Goal: Transaction & Acquisition: Purchase product/service

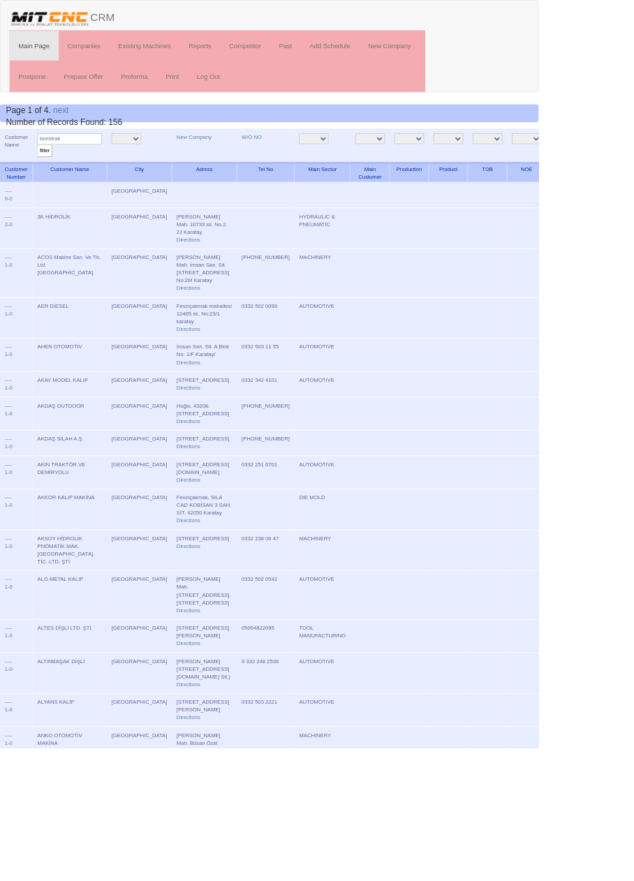
type input "boristrak"
click at [44, 170] on input "filter" at bounding box center [52, 177] width 17 height 15
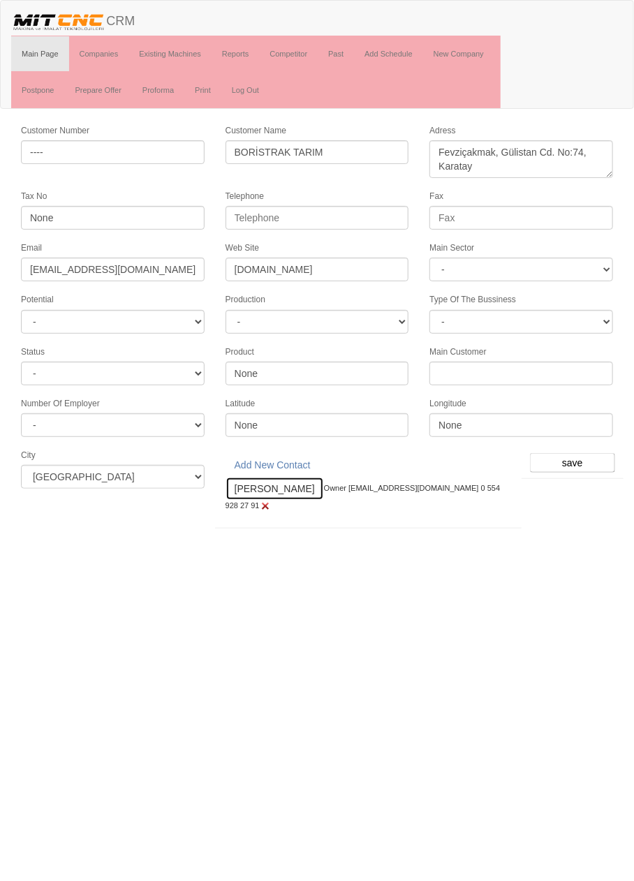
click at [257, 484] on link "Fatih bey" at bounding box center [274, 489] width 98 height 24
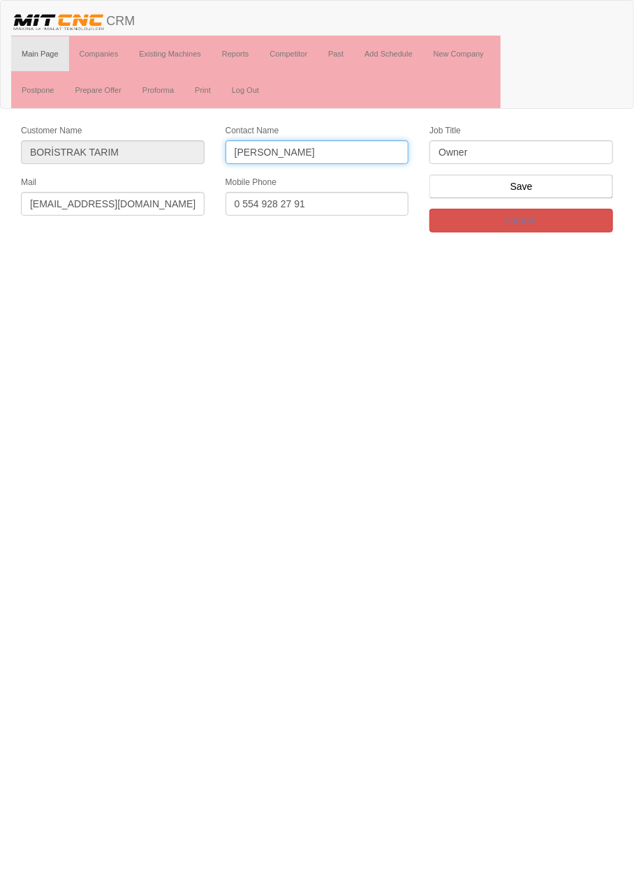
click at [366, 151] on input "Fatih bey" at bounding box center [316, 152] width 183 height 24
type input "Fatih ekiz"
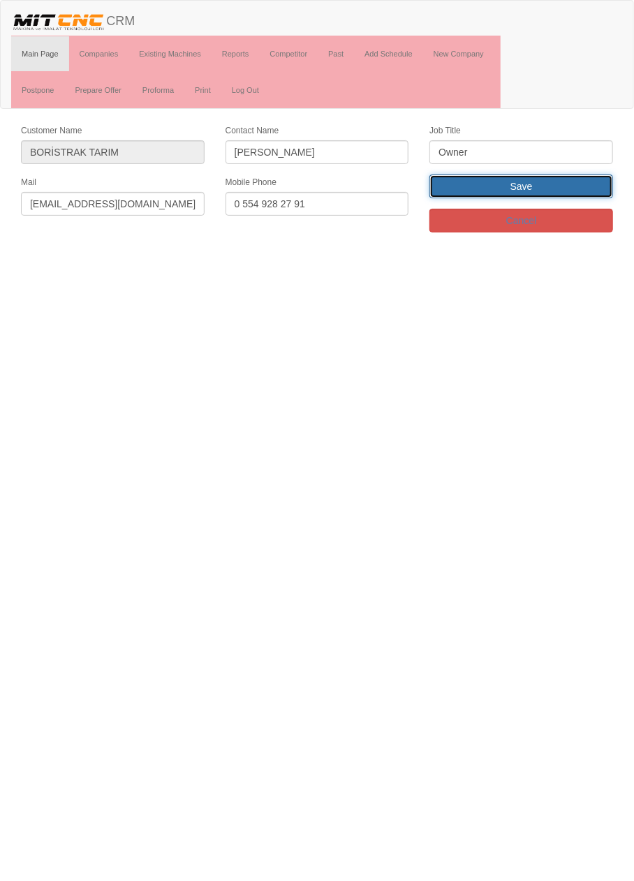
click at [560, 185] on input "Save" at bounding box center [520, 186] width 183 height 24
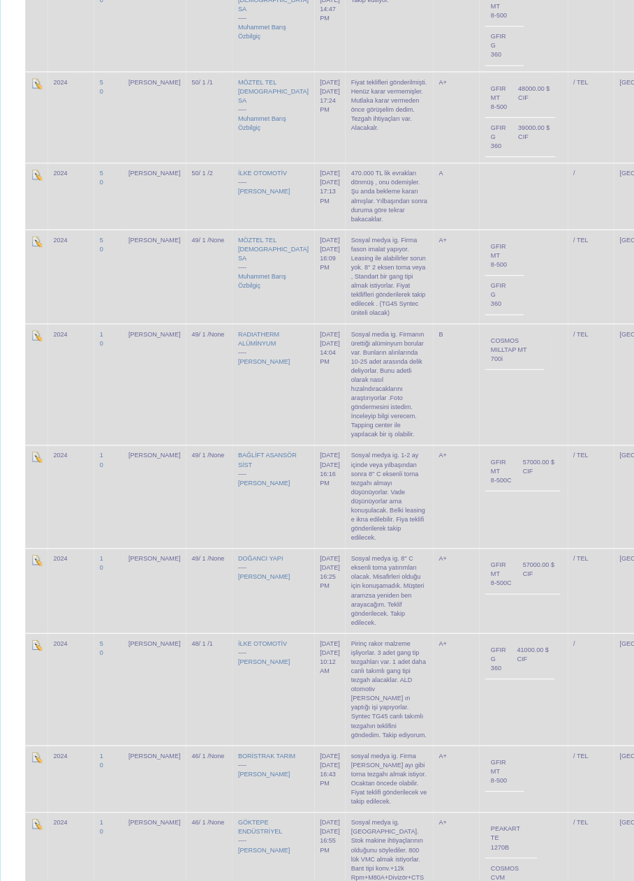
scroll to position [2182, 0]
click at [514, 553] on td "57000.00 $ CIF" at bounding box center [535, 572] width 43 height 39
click at [482, 553] on td "GFIR MT 8-500C" at bounding box center [498, 572] width 32 height 39
click at [35, 553] on img at bounding box center [36, 558] width 11 height 11
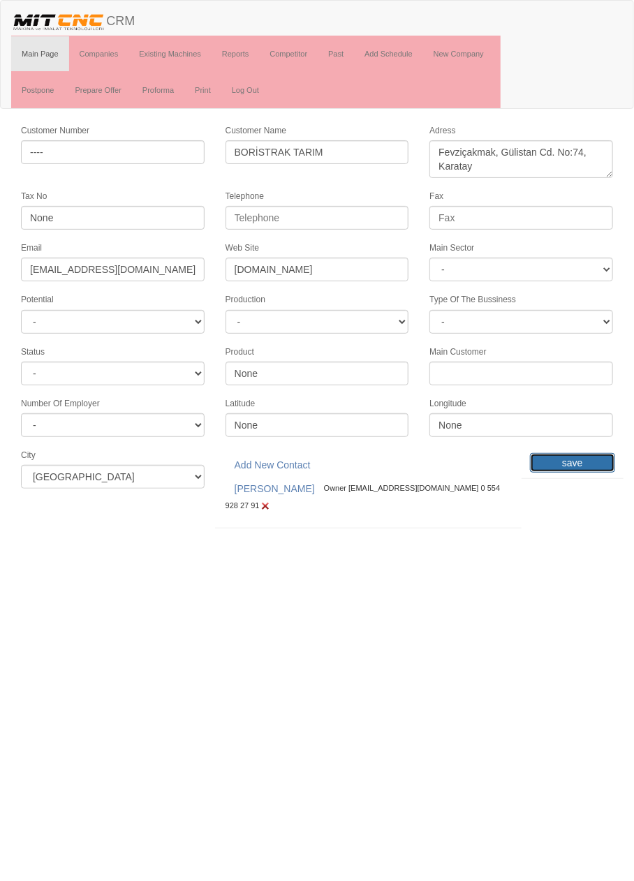
click at [582, 454] on input "save" at bounding box center [572, 463] width 85 height 20
click at [403, 48] on link "Add Schedule" at bounding box center [388, 53] width 69 height 35
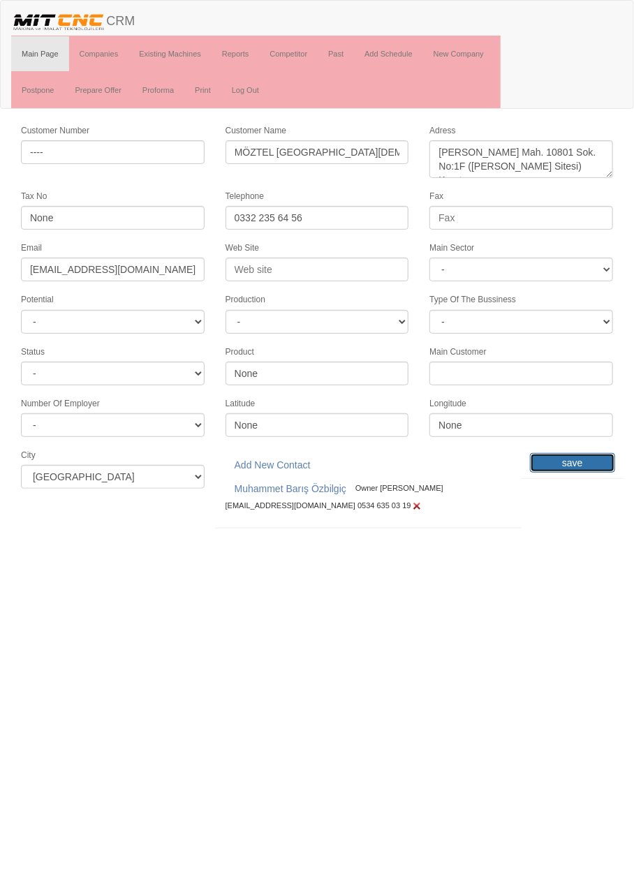
click at [596, 461] on input "save" at bounding box center [572, 463] width 85 height 20
click at [345, 53] on link "Past" at bounding box center [335, 53] width 36 height 35
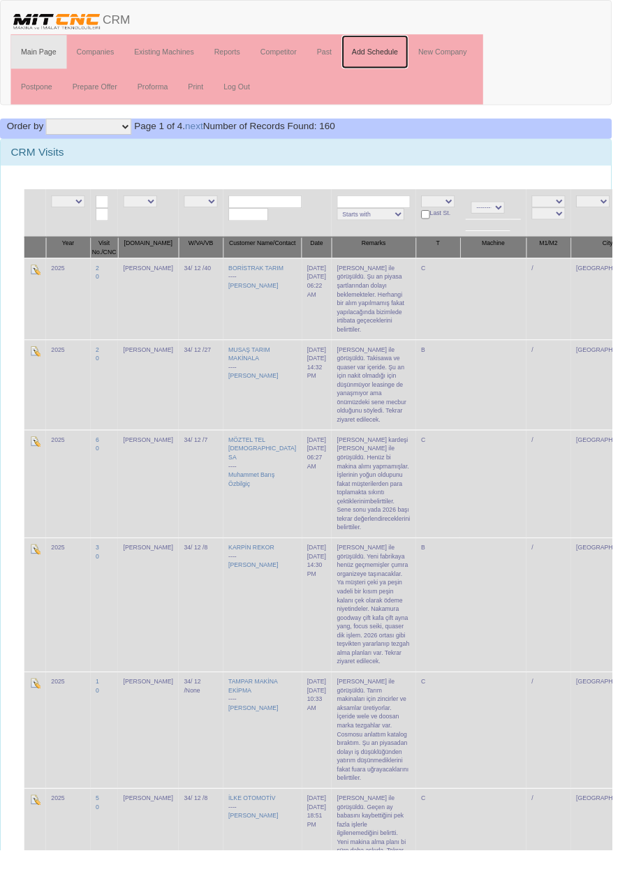
click at [411, 50] on link "Add Schedule" at bounding box center [388, 53] width 69 height 35
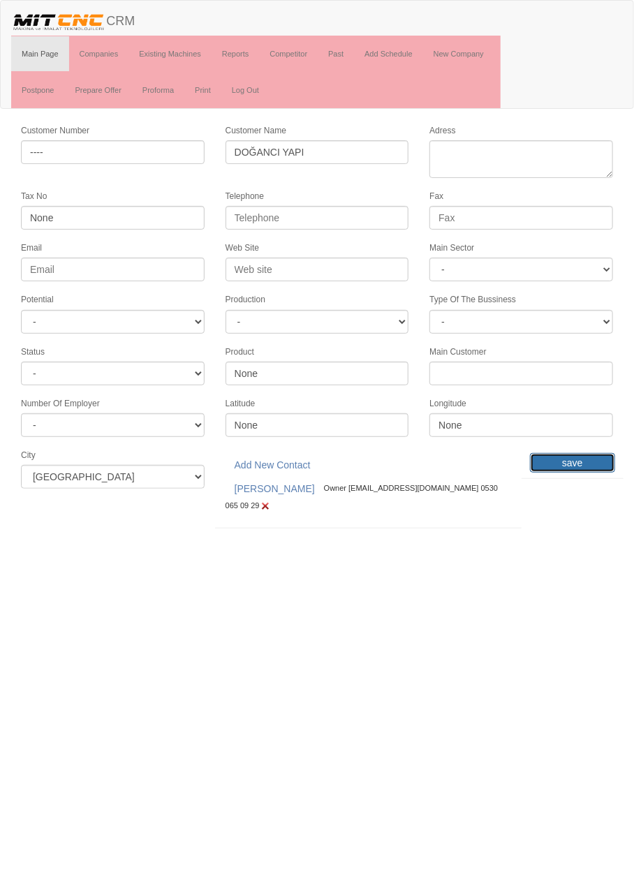
click at [570, 454] on input "save" at bounding box center [572, 463] width 85 height 20
click at [65, 27] on img at bounding box center [58, 21] width 95 height 21
click at [57, 22] on img at bounding box center [58, 21] width 95 height 21
click at [114, 53] on link "Companies" at bounding box center [99, 53] width 60 height 35
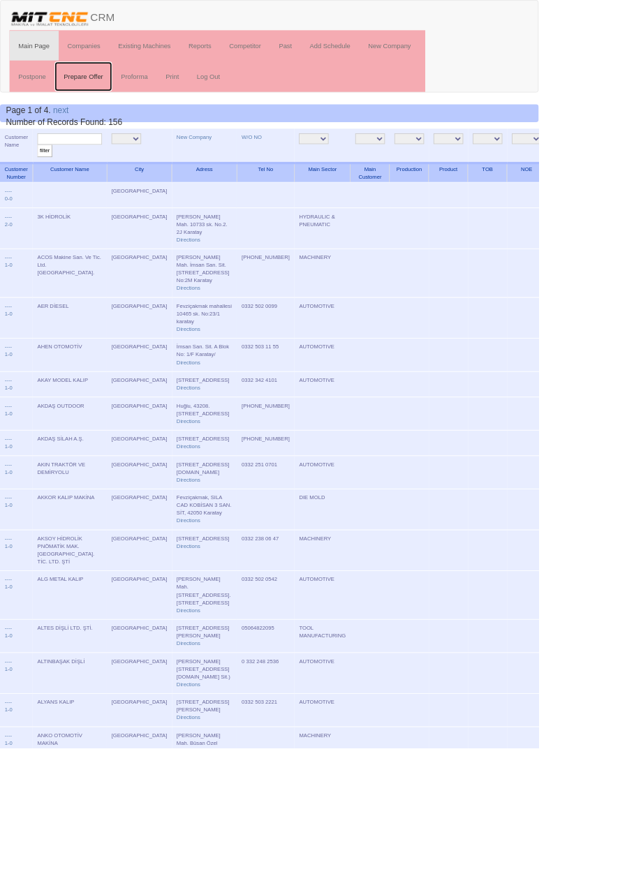
click at [112, 89] on link "Prepare Offer" at bounding box center [97, 90] width 67 height 35
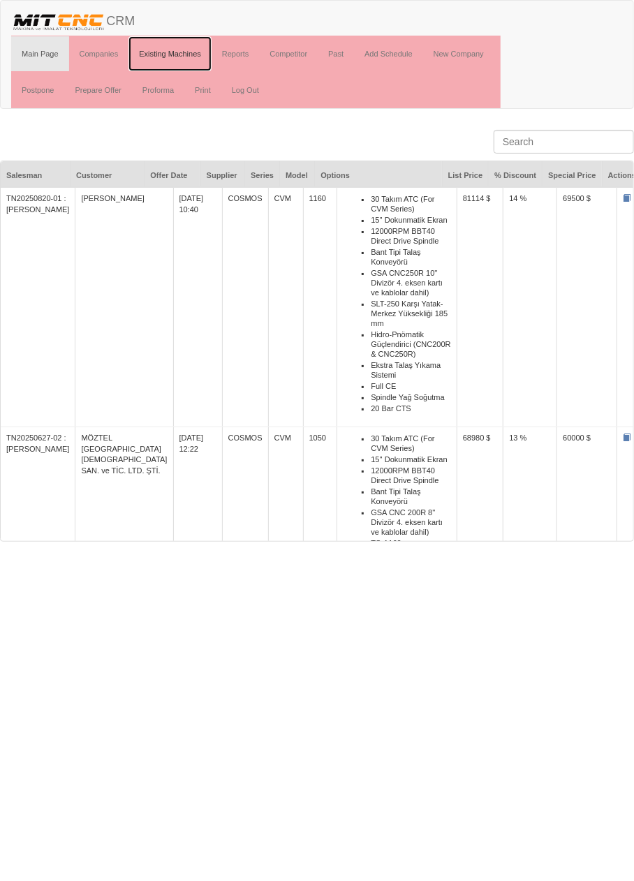
click at [183, 57] on link "Existing Machines" at bounding box center [169, 53] width 83 height 35
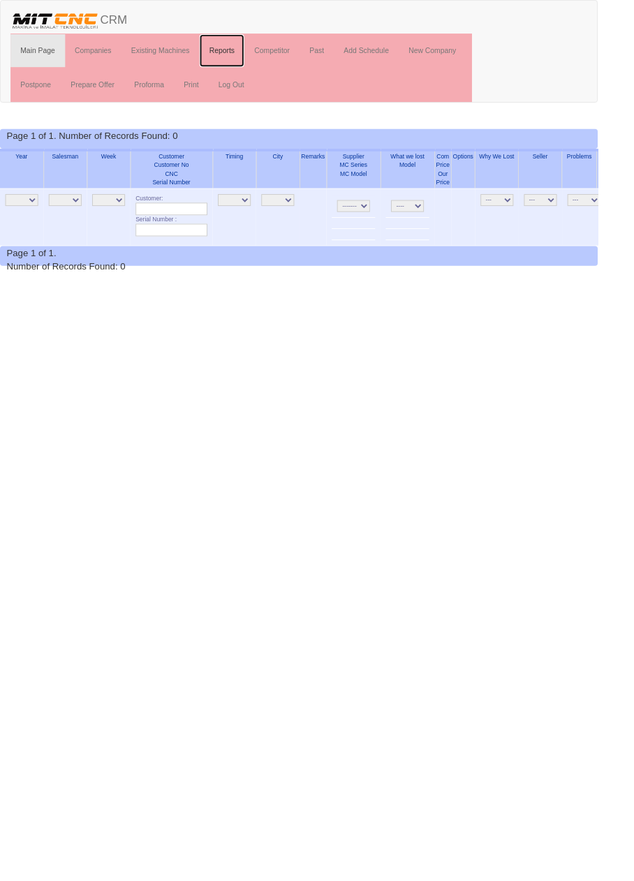
click at [244, 54] on link "Reports" at bounding box center [235, 53] width 48 height 35
click at [301, 54] on link "Competitor" at bounding box center [288, 53] width 59 height 35
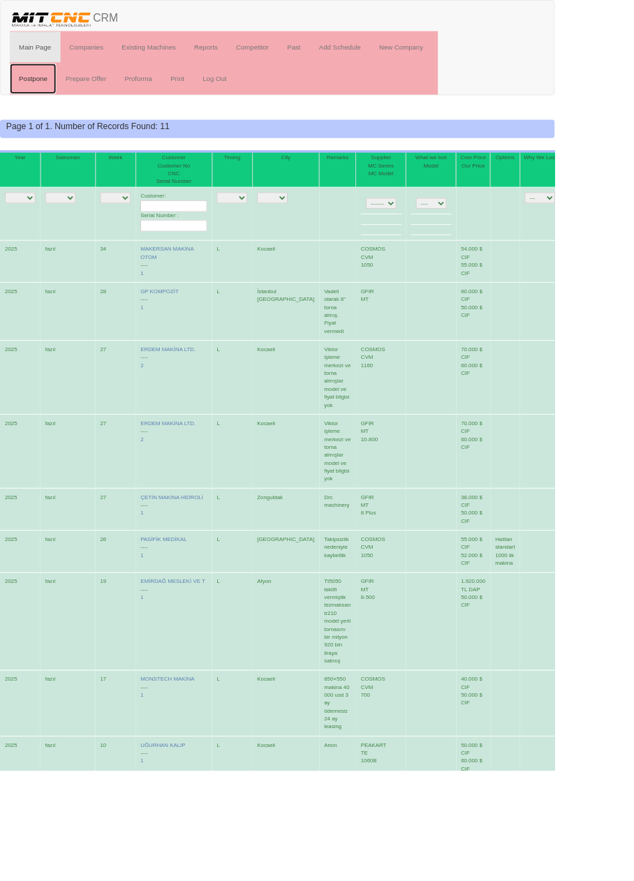
click at [37, 90] on link "Postpone" at bounding box center [37, 90] width 53 height 35
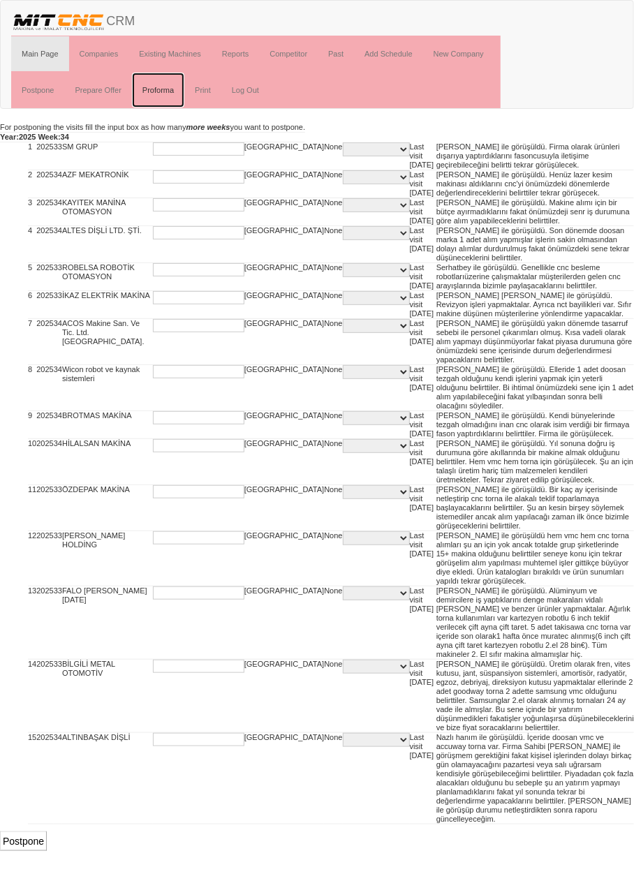
click at [158, 93] on link "Proforma" at bounding box center [158, 90] width 52 height 35
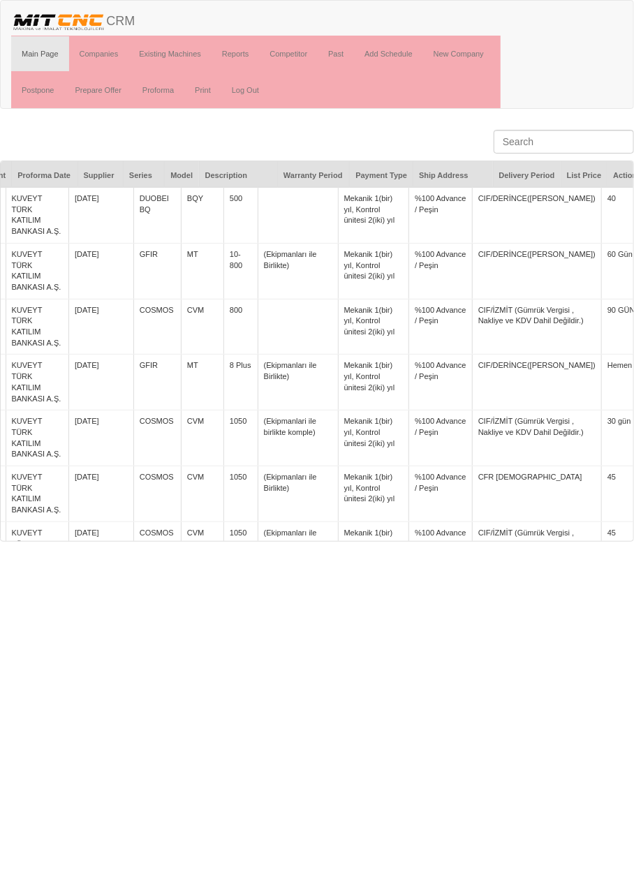
scroll to position [0, 167]
click at [98, 89] on link "Prepare Offer" at bounding box center [97, 90] width 67 height 35
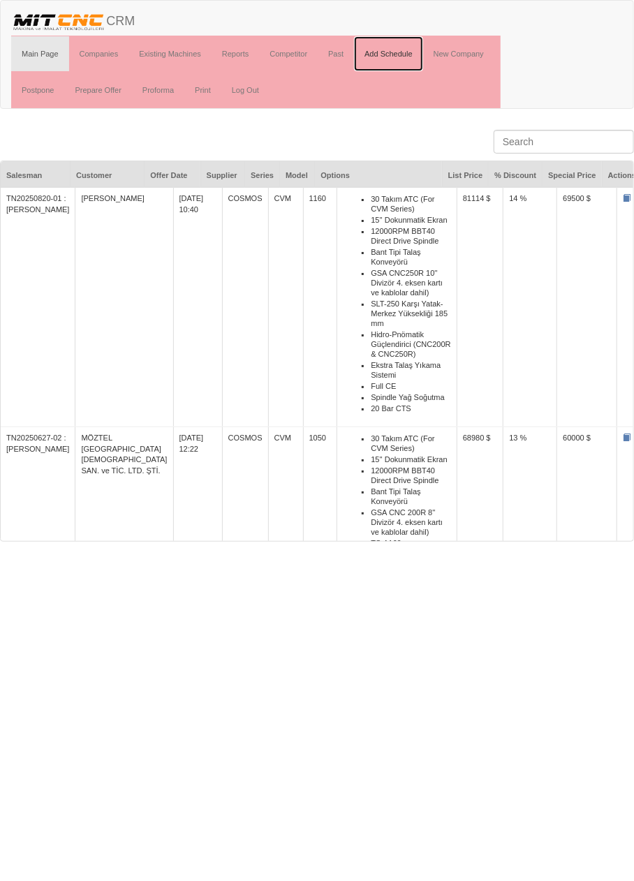
click at [389, 52] on link "Add Schedule" at bounding box center [388, 53] width 69 height 35
click at [337, 53] on link "Past" at bounding box center [335, 53] width 36 height 35
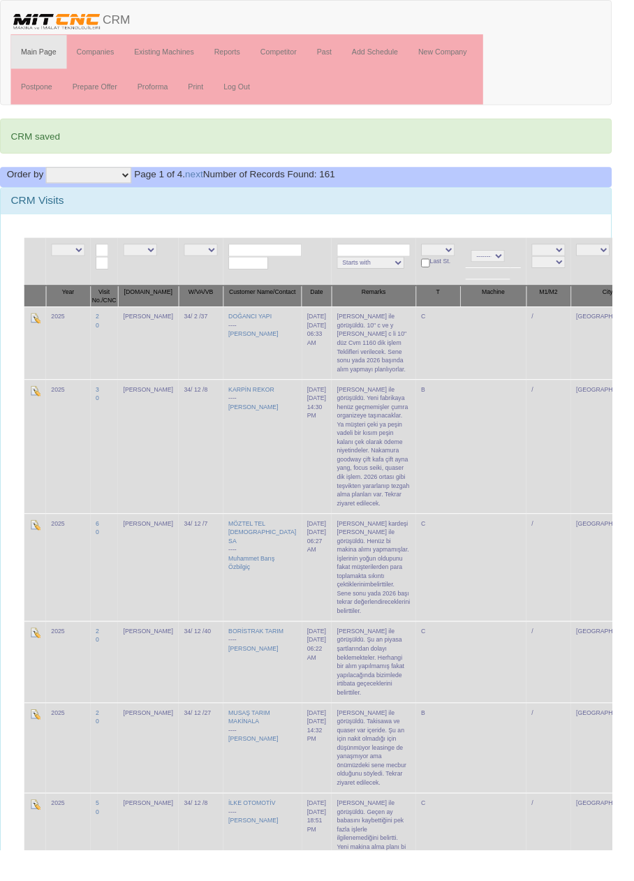
click at [343, 339] on td "Halil bey ile görüşüldü. 10" c ve y li Sadece c li 10" düz Cvm 1160 dik işlem T…" at bounding box center [386, 354] width 87 height 75
click at [35, 324] on img at bounding box center [36, 329] width 11 height 11
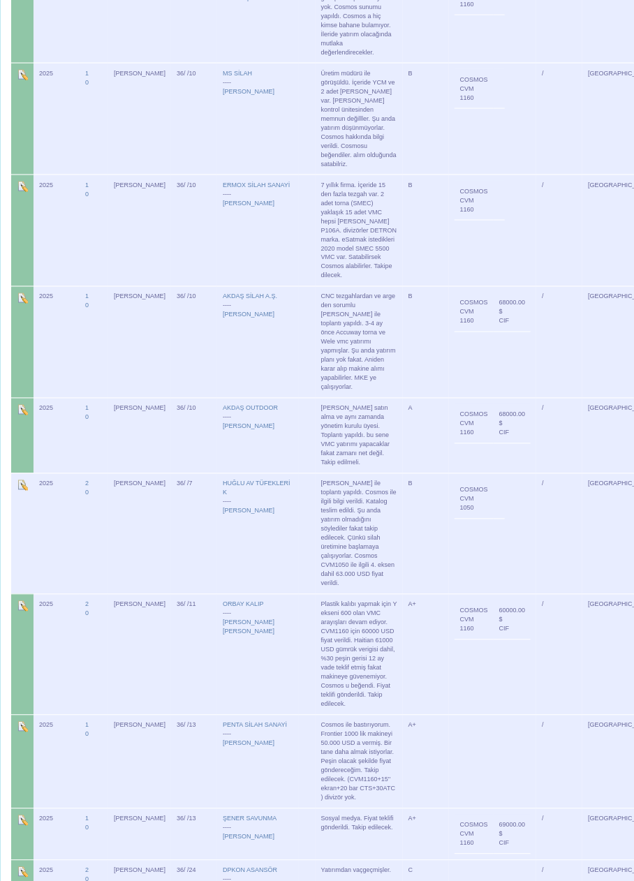
scroll to position [4441, 0]
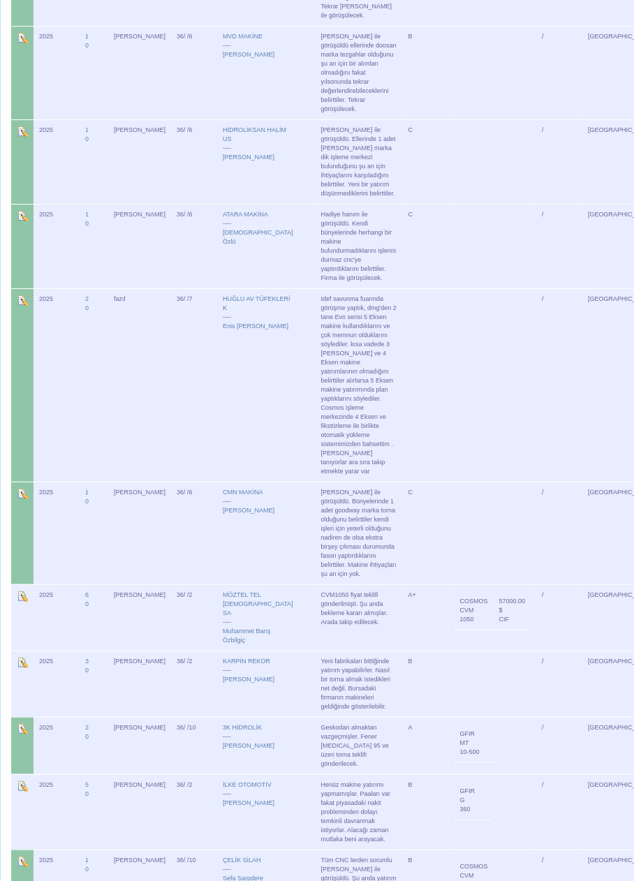
scroll to position [4441, 0]
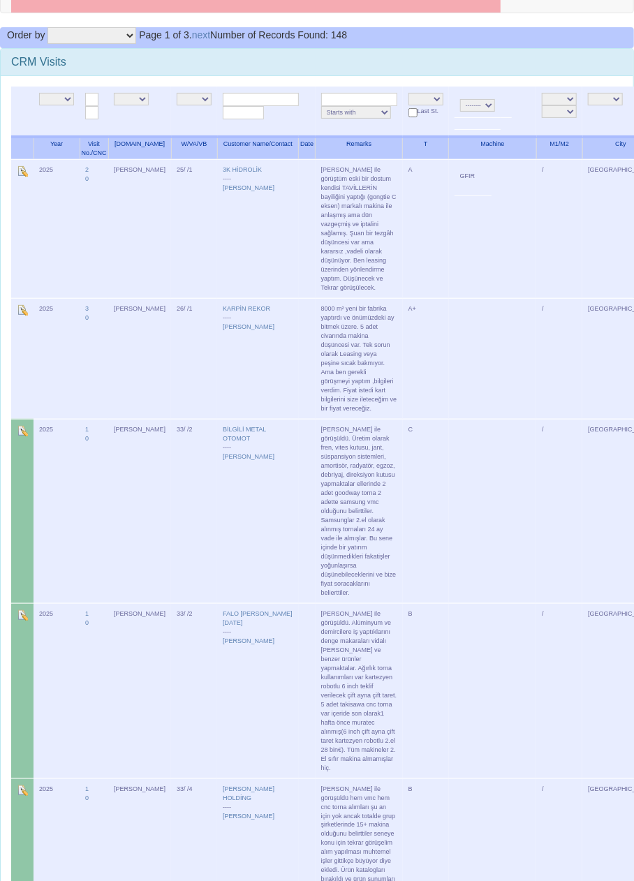
scroll to position [0, 0]
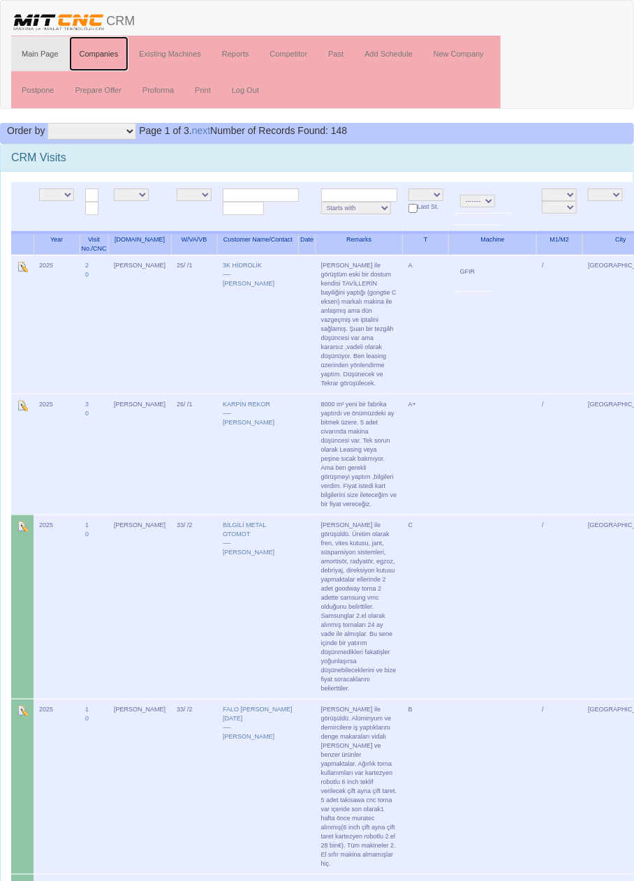
click at [109, 52] on link "Companies" at bounding box center [99, 53] width 60 height 35
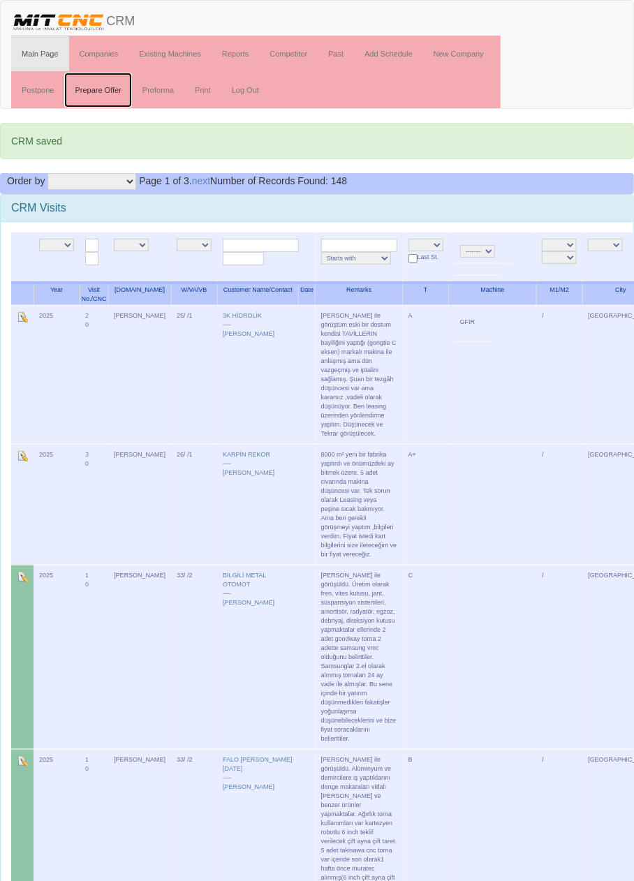
click at [104, 93] on link "Prepare Offer" at bounding box center [97, 90] width 67 height 35
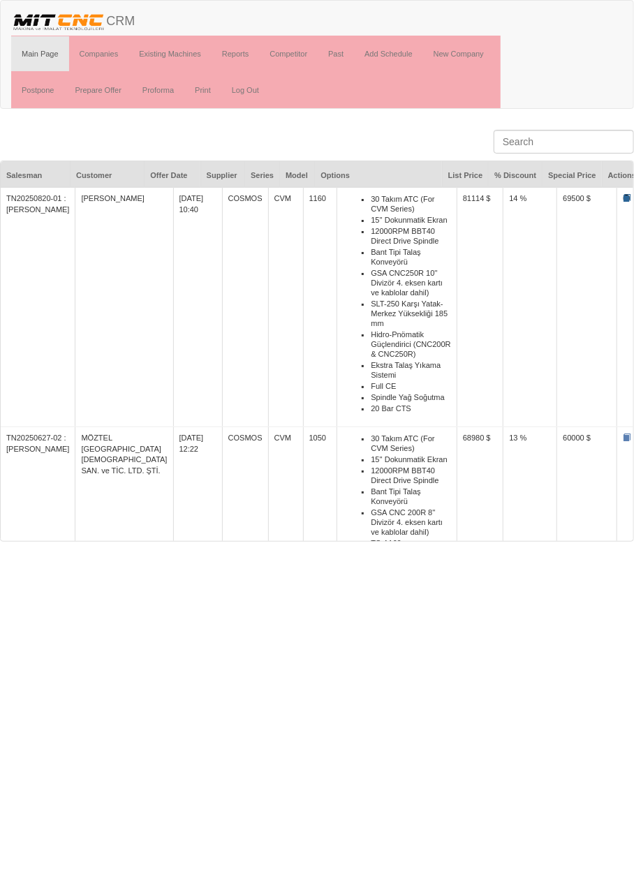
click at [622, 198] on span at bounding box center [626, 198] width 8 height 8
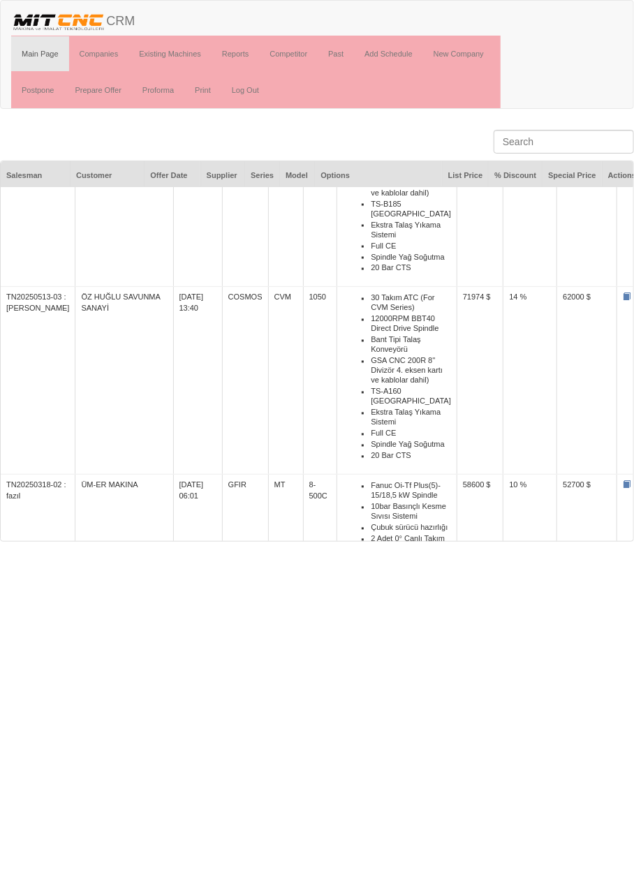
scroll to position [970, 0]
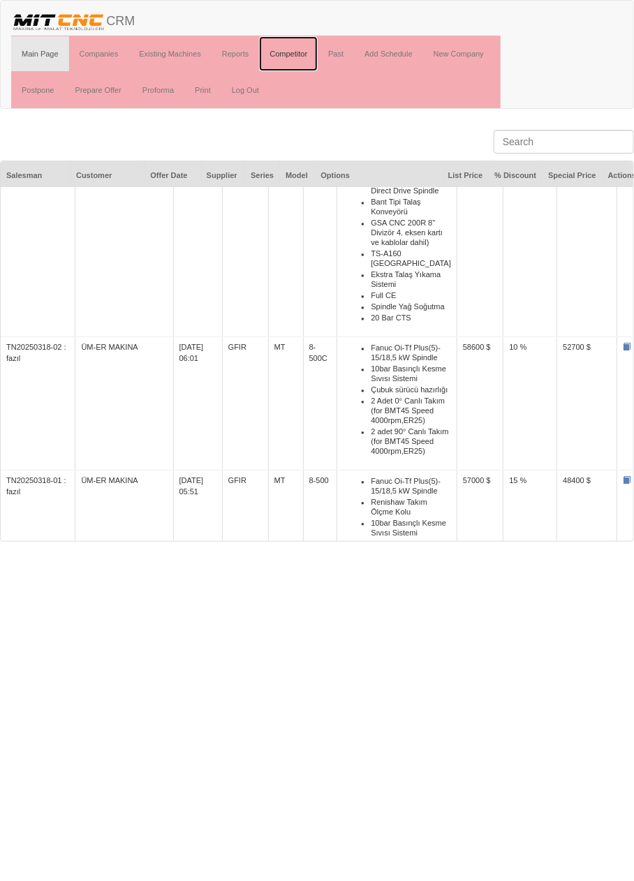
click at [299, 52] on link "Competitor" at bounding box center [288, 53] width 59 height 35
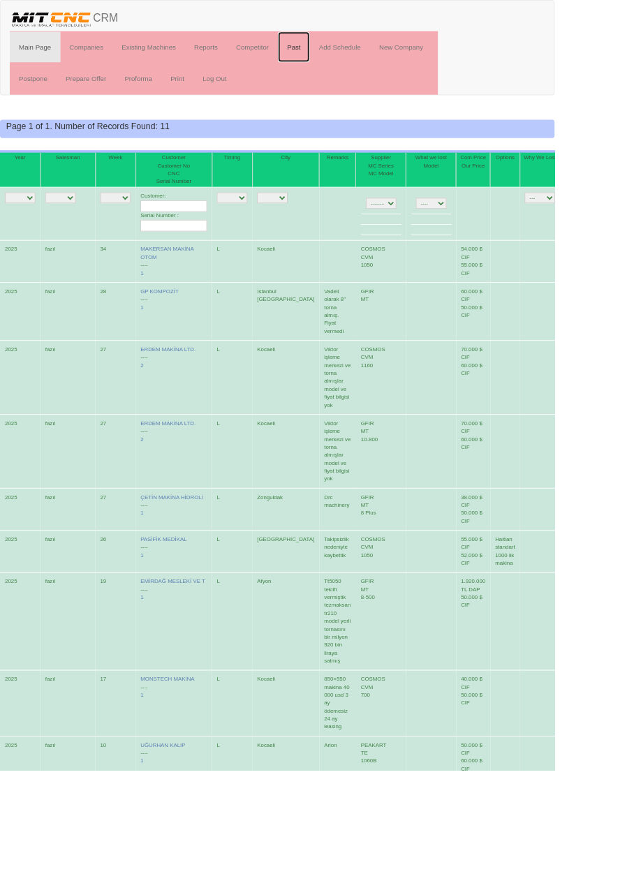
click at [343, 54] on link "Past" at bounding box center [335, 53] width 36 height 35
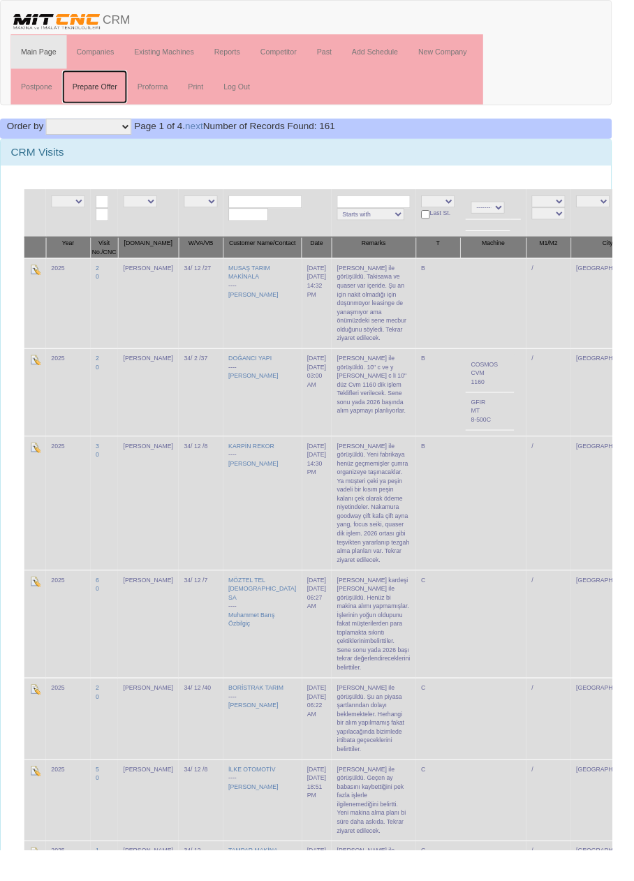
click at [106, 91] on link "Prepare Offer" at bounding box center [97, 90] width 67 height 35
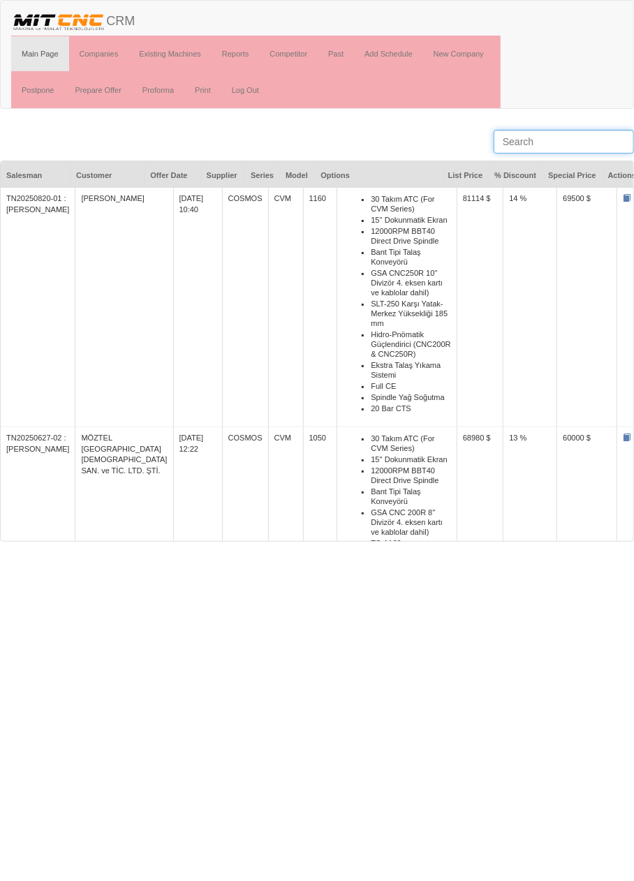
click at [587, 139] on input "text" at bounding box center [563, 142] width 140 height 24
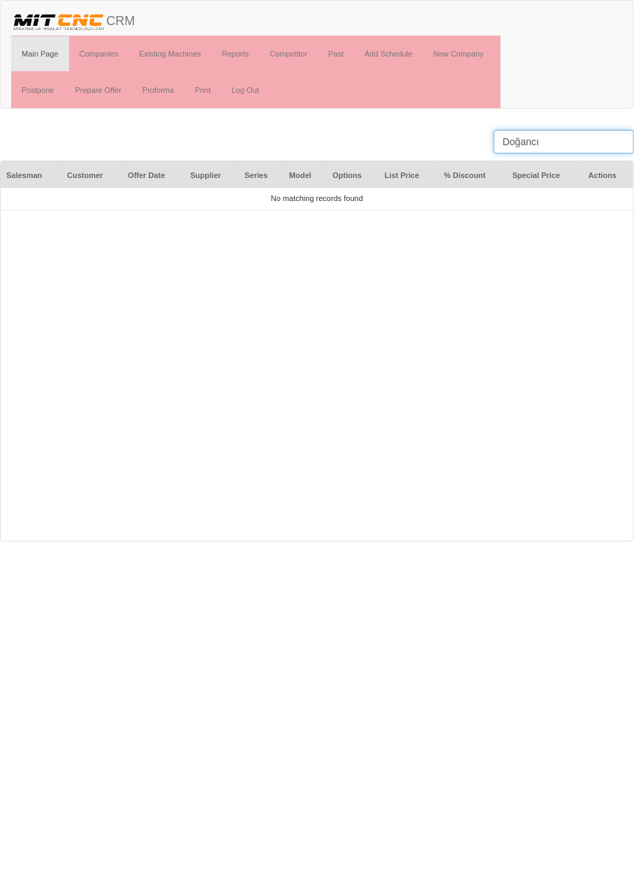
type input "Doğanc"
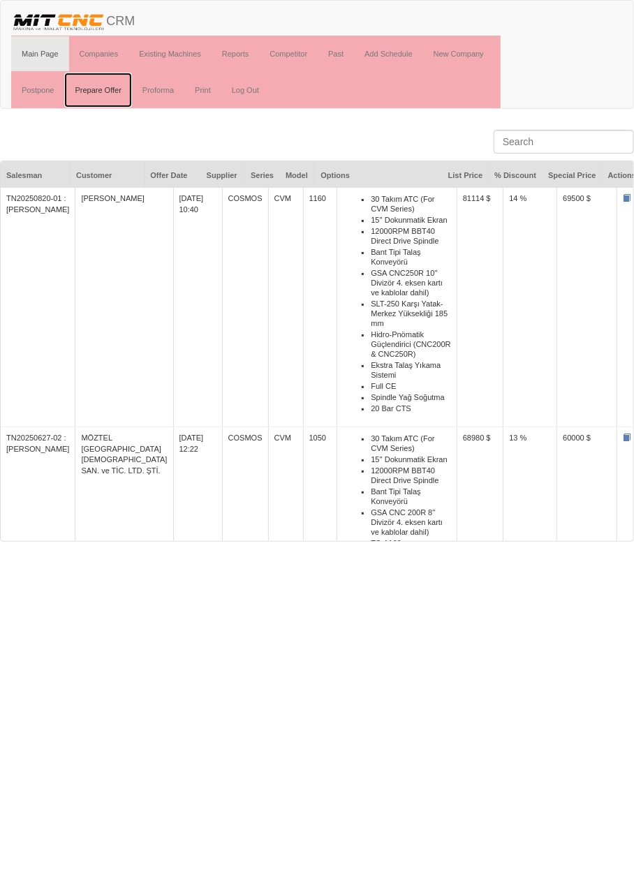
click at [109, 92] on link "Prepare Offer" at bounding box center [97, 90] width 67 height 35
click at [382, 315] on li "SLT-250 Karşı Yatak-Merkez Yüksekliği 185 mm" at bounding box center [410, 313] width 80 height 31
click at [370, 481] on li "12000RPM BBT40 Direct Drive Spindle" at bounding box center [410, 475] width 80 height 21
click at [370, 477] on li "12000RPM BBT40 Direct Drive Spindle" at bounding box center [410, 475] width 80 height 21
click at [389, 303] on li "SLT-250 Karşı Yatak-Merkez Yüksekliği 185 mm" at bounding box center [410, 313] width 80 height 31
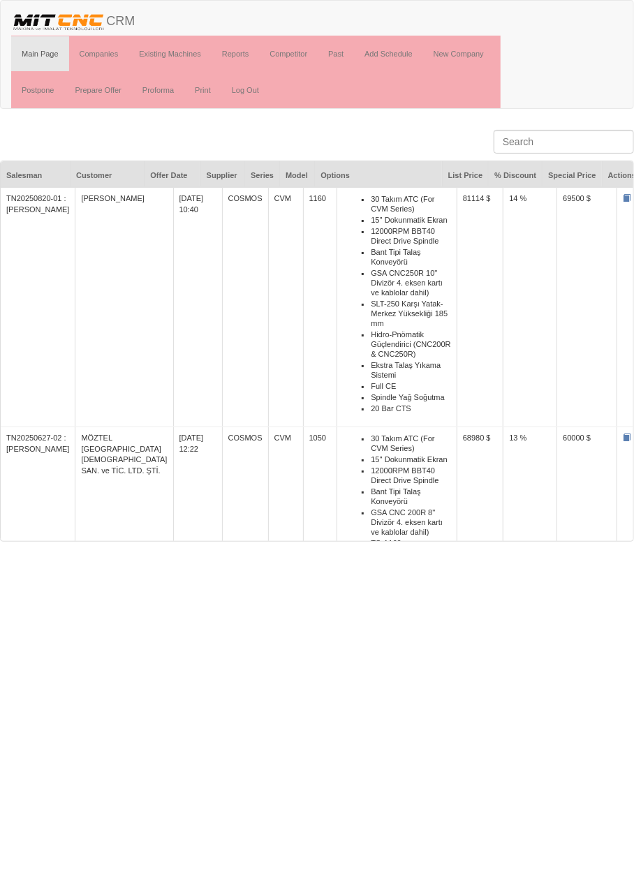
click at [382, 299] on li "SLT-250 Karşı Yatak-Merkez Yüksekliği 185 mm" at bounding box center [410, 313] width 80 height 31
click at [246, 50] on link "Reports" at bounding box center [235, 53] width 48 height 35
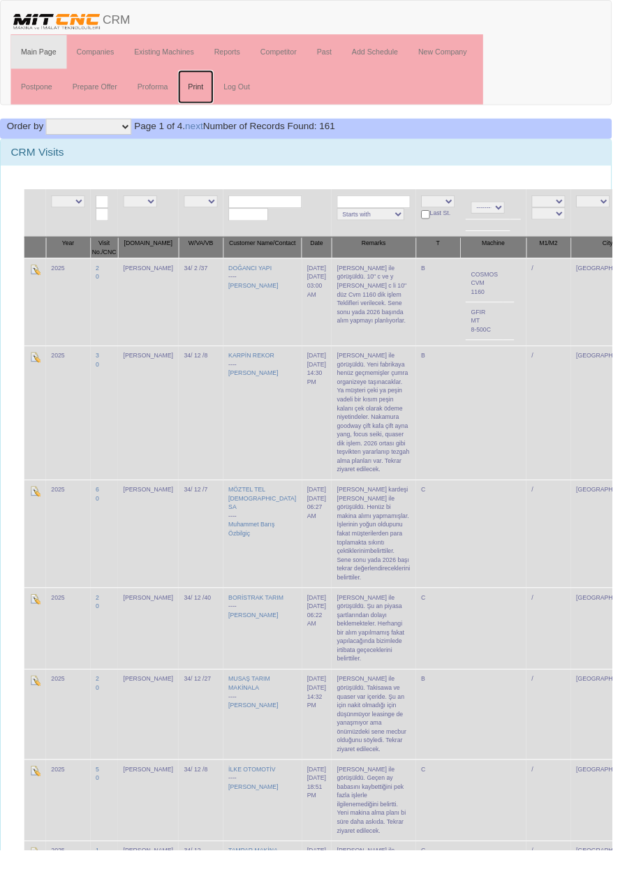
click at [202, 87] on link "Print" at bounding box center [202, 90] width 37 height 35
click at [235, 55] on link "Reports" at bounding box center [235, 53] width 48 height 35
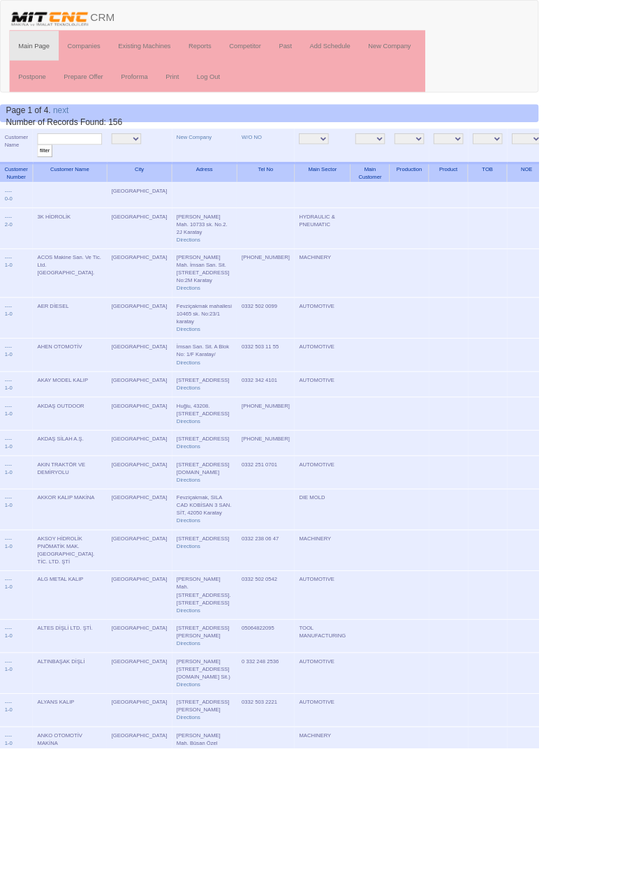
click at [89, 161] on input "text" at bounding box center [82, 163] width 76 height 13
type input "Doğancı"
click at [44, 170] on input "filter" at bounding box center [52, 177] width 17 height 15
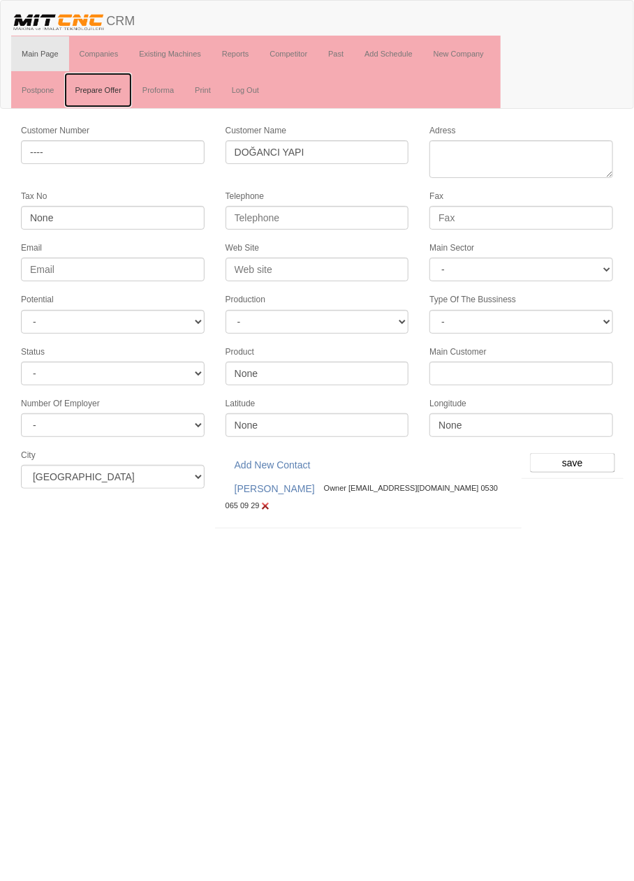
click at [106, 93] on link "Prepare Offer" at bounding box center [97, 90] width 67 height 35
click at [406, 51] on link "Add Schedule" at bounding box center [388, 53] width 69 height 35
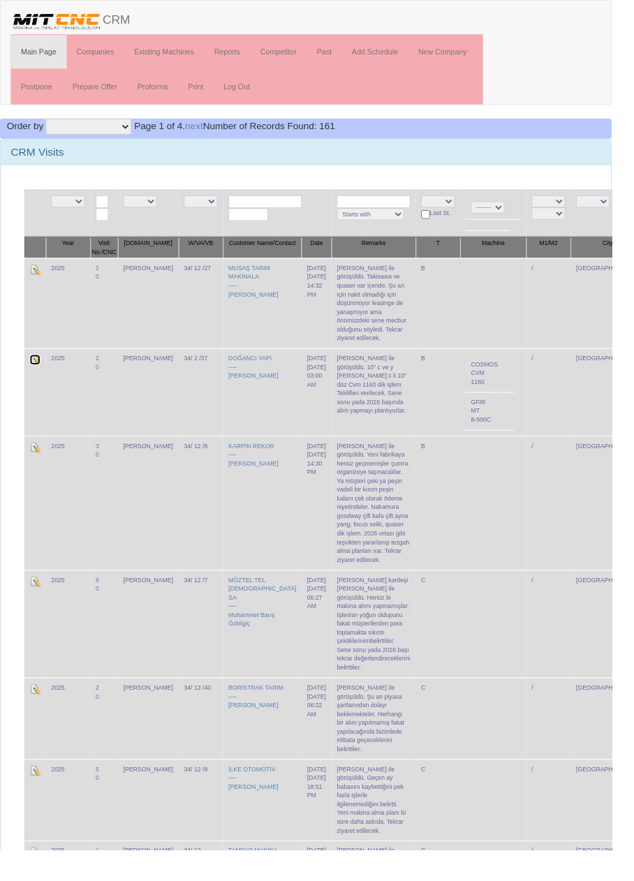
click at [38, 367] on img at bounding box center [36, 372] width 11 height 11
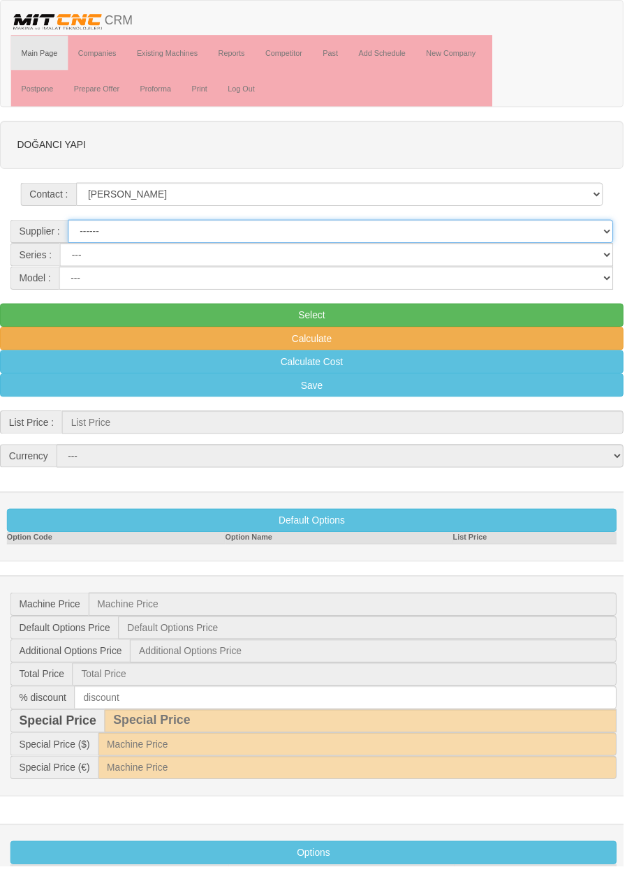
click at [602, 232] on select "------ PEAKART COSMOS GFIR DUOBEI BQ DK" at bounding box center [346, 235] width 554 height 24
select select "4"
click at [396, 259] on select "CVM MILLTAP MT" at bounding box center [342, 259] width 562 height 24
select select "21"
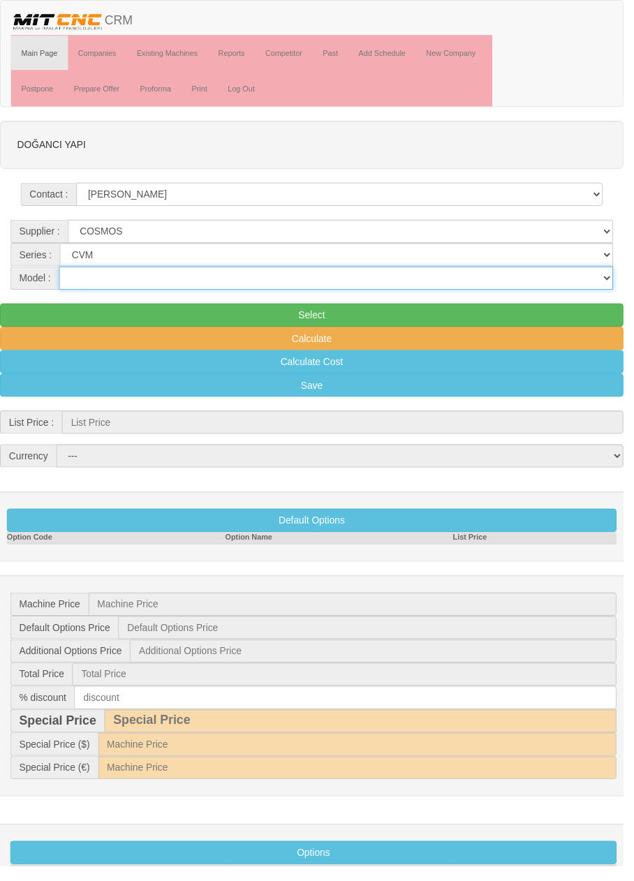
click at [374, 285] on select "1050 1160 1365 1370 700 800" at bounding box center [341, 283] width 563 height 24
select select "303"
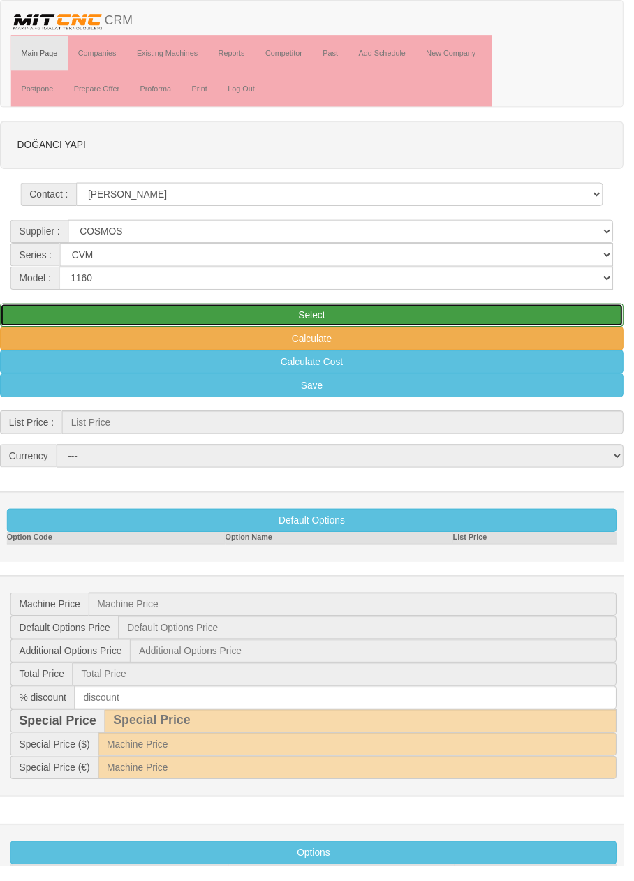
click at [408, 318] on button "Select" at bounding box center [317, 320] width 634 height 24
type input "59.454"
select select "2"
type input "59.454 $"
type input "0 $"
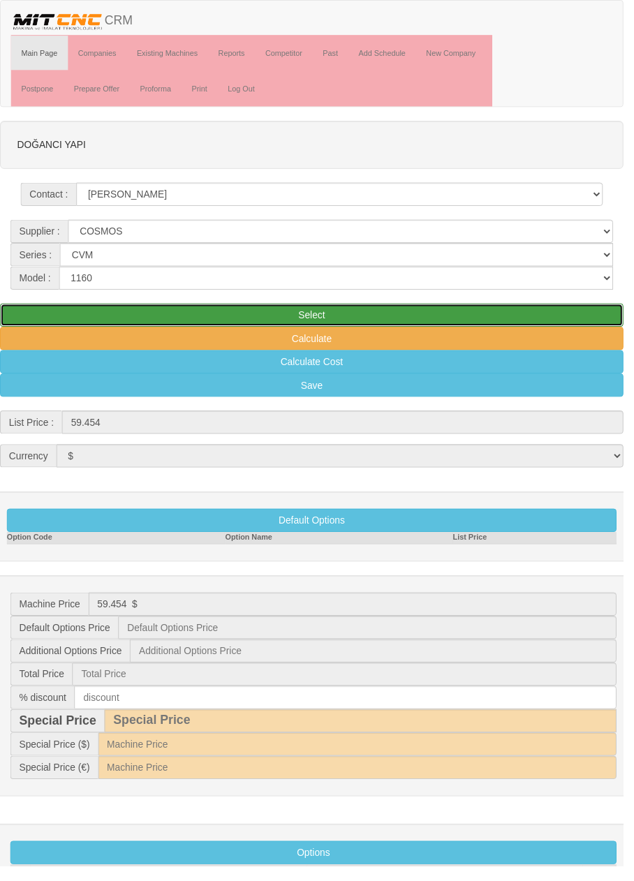
type input "0 $"
type input "59.454 $"
type input "59.500 $"
type input "1.447 $"
type input "68.929 €"
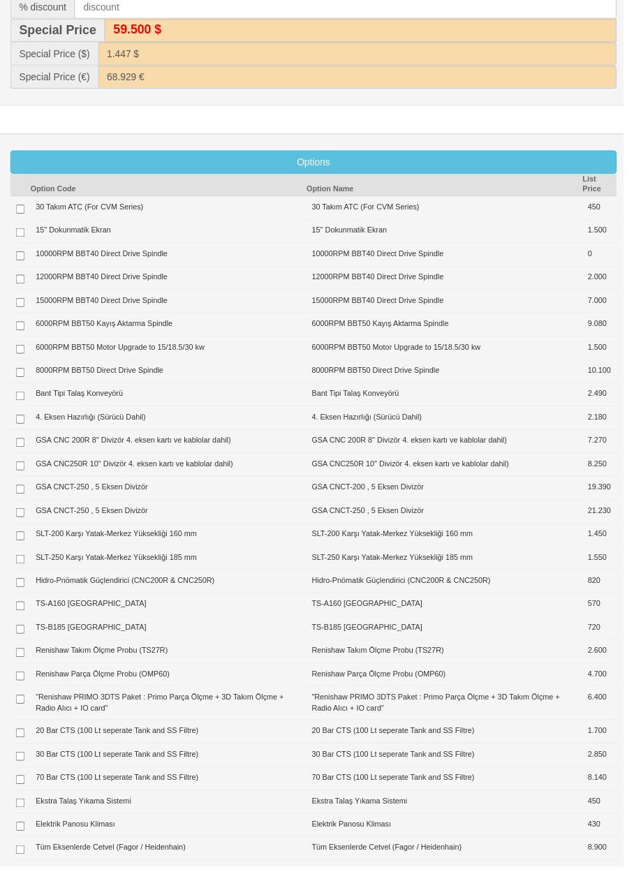
scroll to position [703, 0]
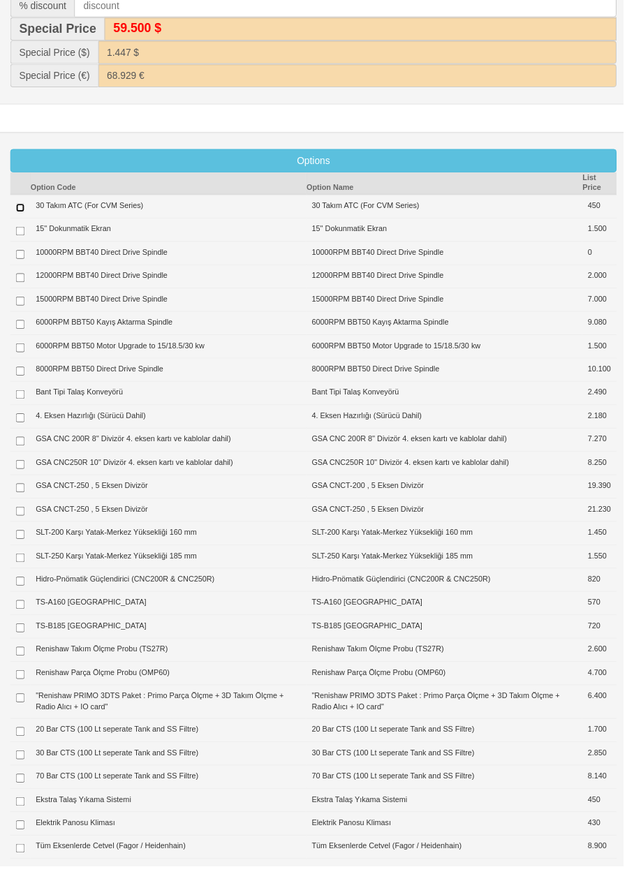
click at [16, 207] on input "checkbox" at bounding box center [20, 211] width 9 height 9
checkbox input "true"
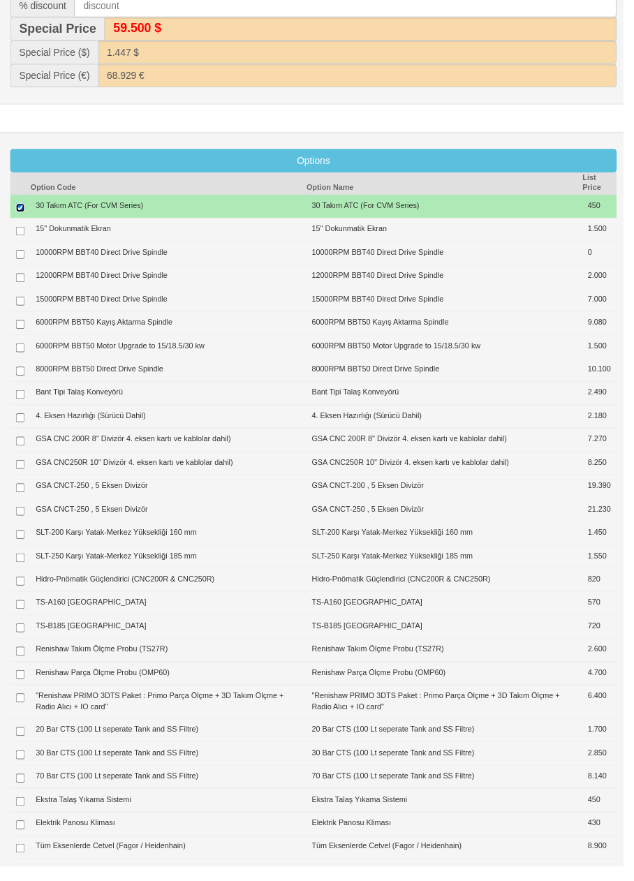
type input "450 $"
type input "59.904 $"
type input "59.900 $"
type input "1.458 $"
type input "69.451 €"
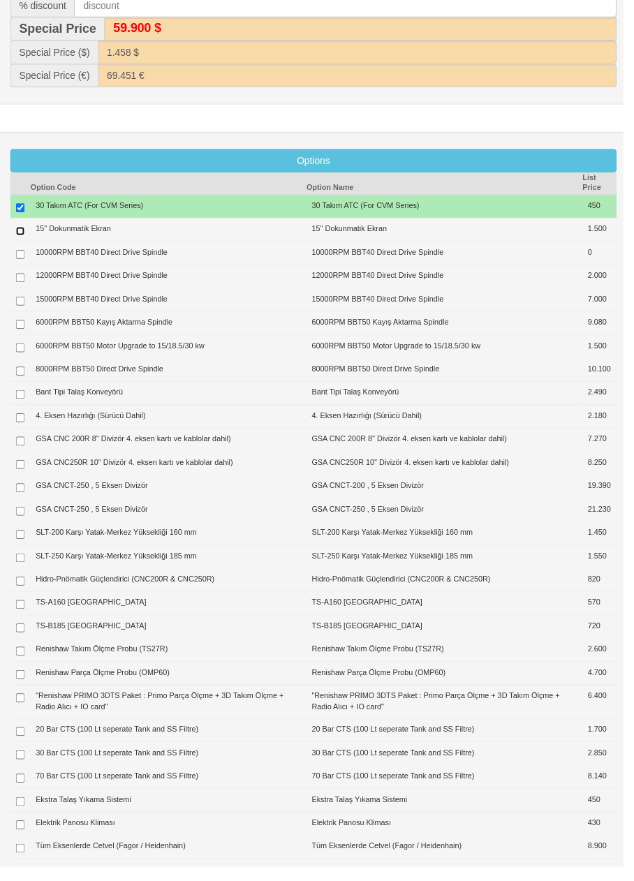
click at [19, 230] on input "checkbox" at bounding box center [20, 234] width 9 height 9
checkbox input "true"
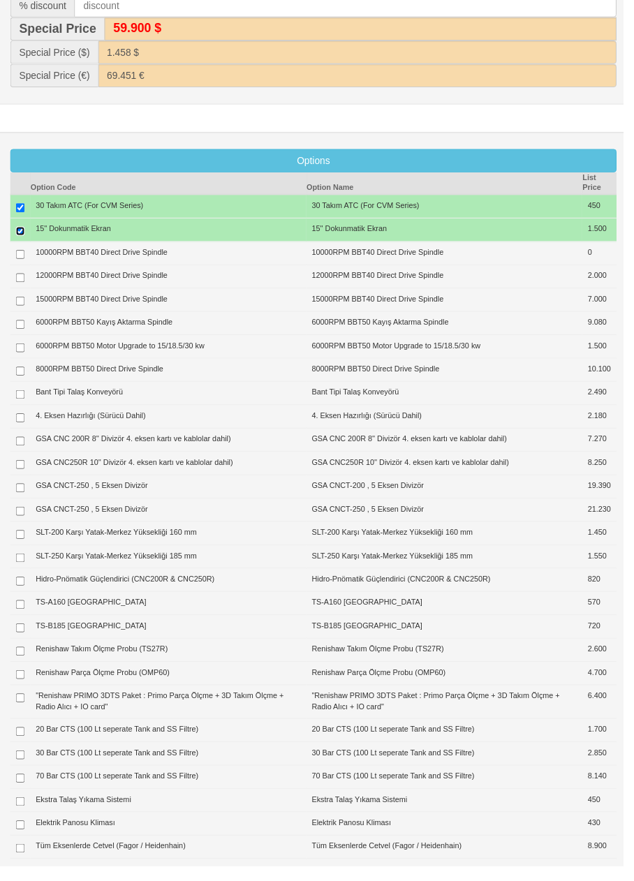
type input "1.950 $"
type input "61.404 $"
type input "61.400 $"
type input "1.494 $"
type input "71.190 €"
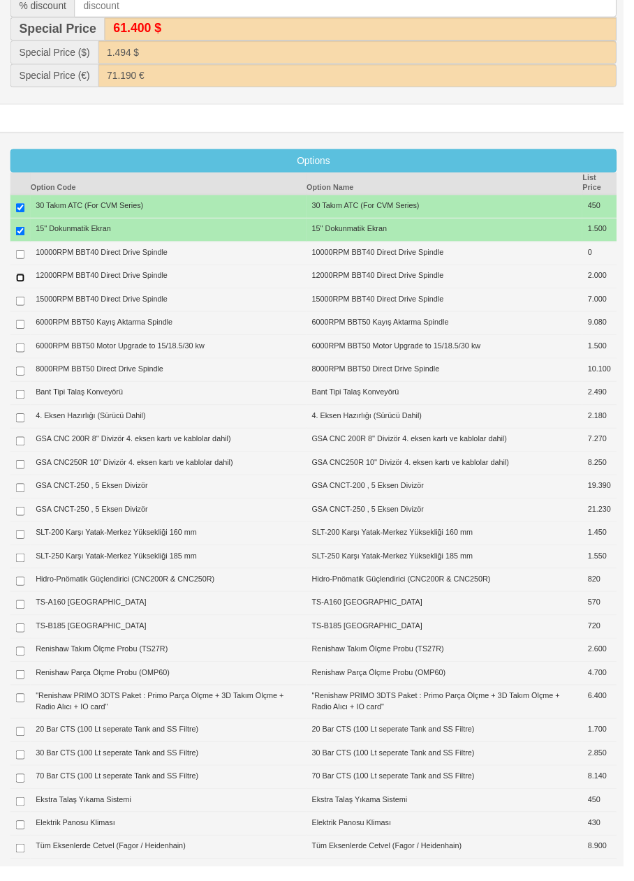
click at [24, 278] on input "checkbox" at bounding box center [20, 282] width 9 height 9
checkbox input "true"
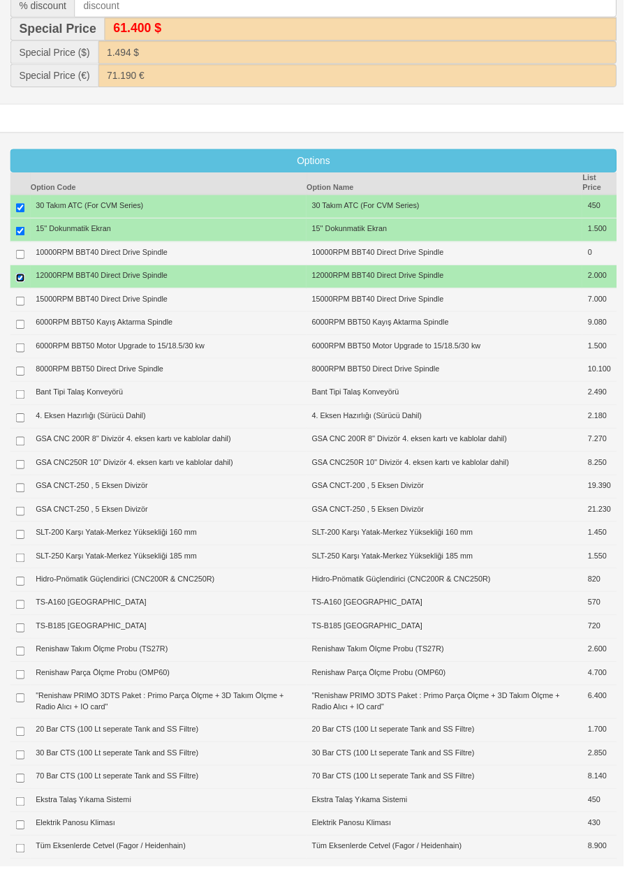
type input "3.950 $"
type input "63.404 $"
type input "63.400 $"
type input "1.543 $"
type input "73.509 €"
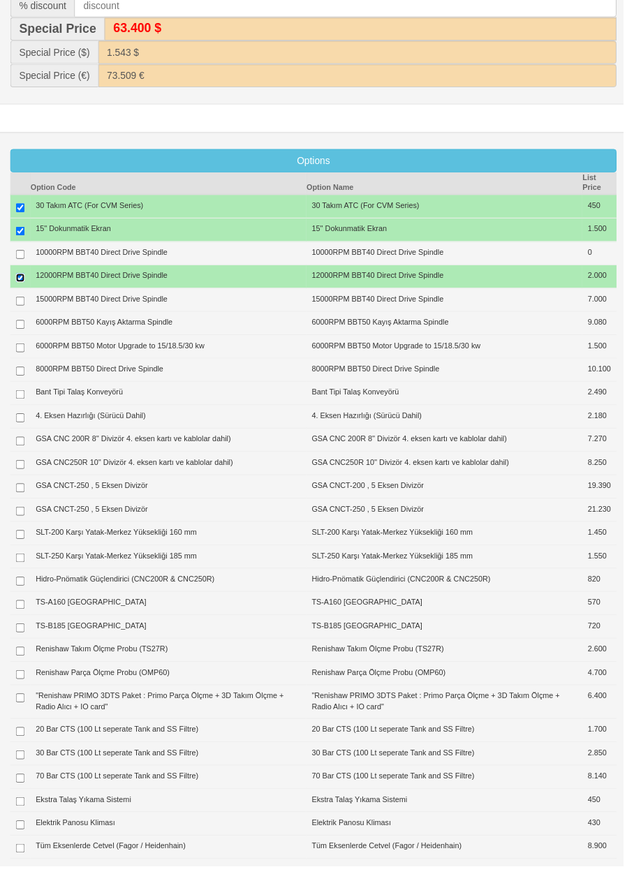
click at [20, 278] on input "checkbox" at bounding box center [20, 282] width 9 height 9
checkbox input "false"
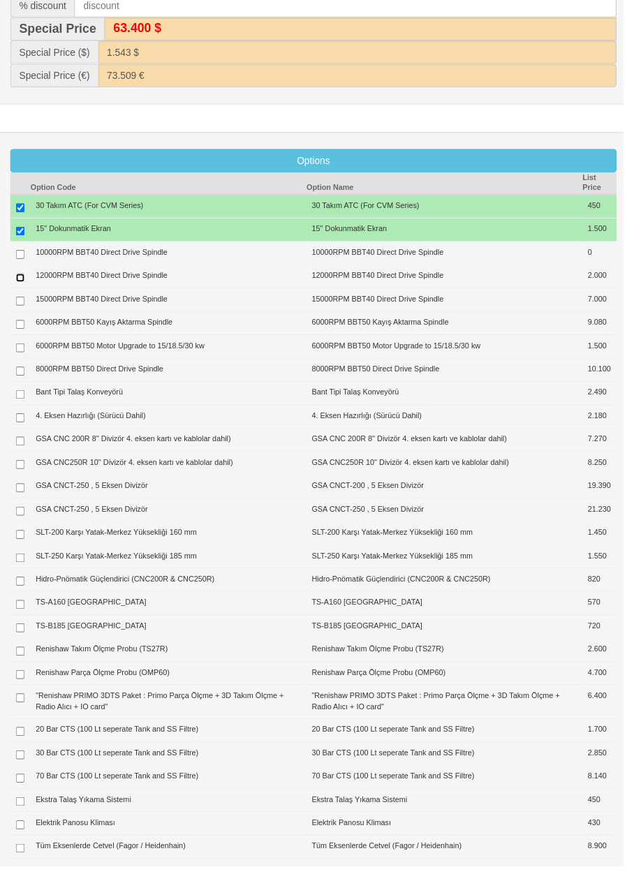
type input "1.950 $"
type input "61.404 $"
type input "61.400 $"
type input "1.494 $"
type input "71.190 €"
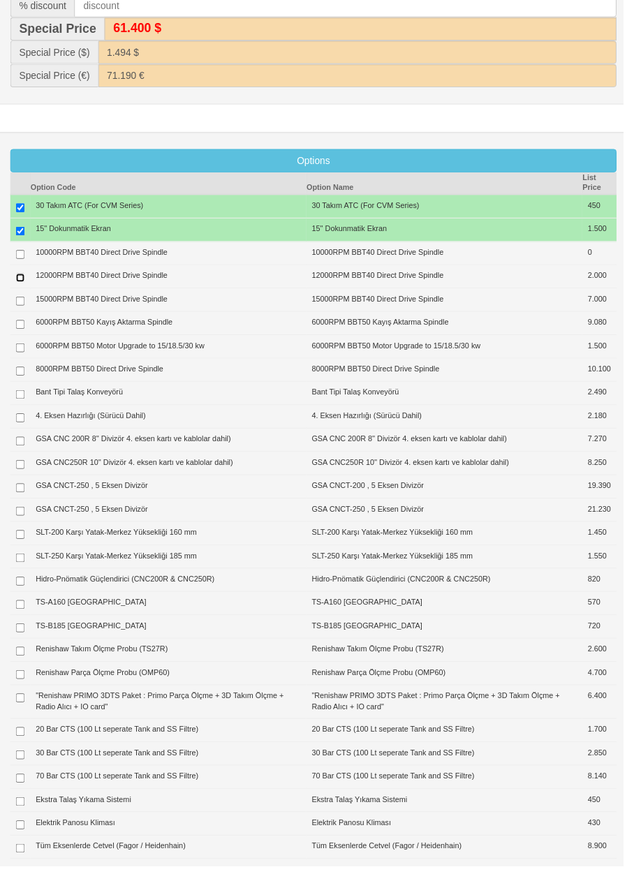
click at [18, 278] on input "checkbox" at bounding box center [20, 282] width 9 height 9
checkbox input "true"
type input "3.950 $"
type input "63.404 $"
type input "63.400 $"
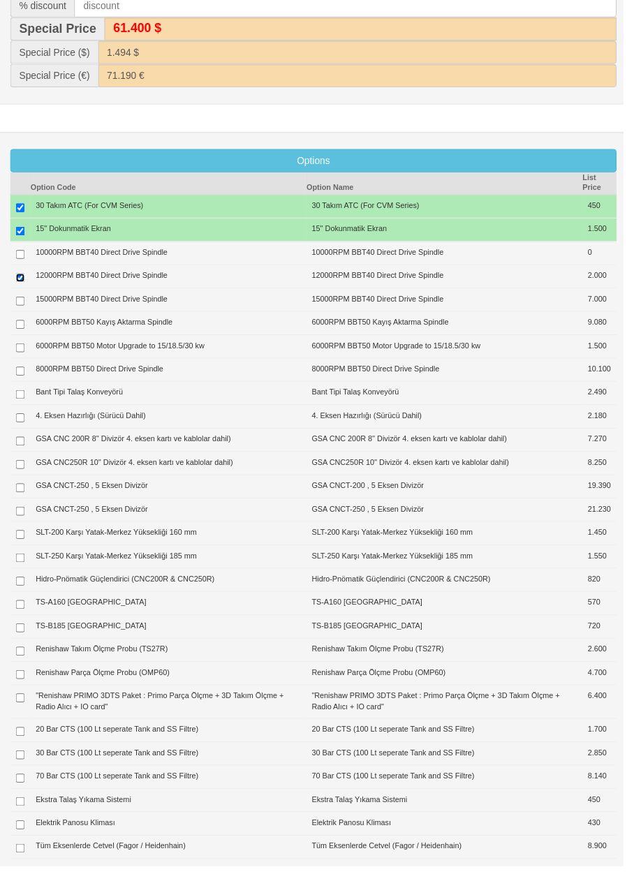
type input "1.543 $"
type input "73.509 €"
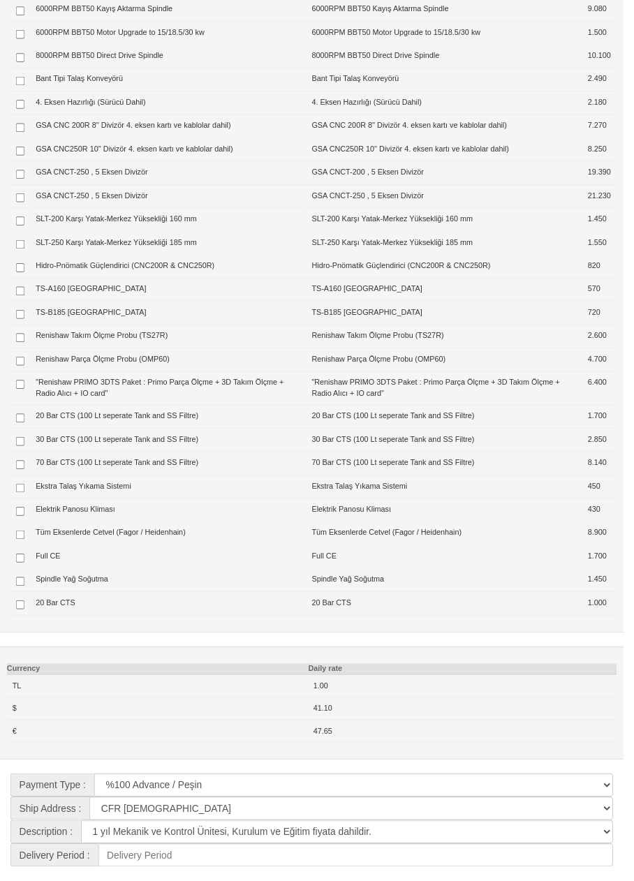
scroll to position [1042, 0]
click at [19, 77] on input "checkbox" at bounding box center [20, 81] width 9 height 9
checkbox input "true"
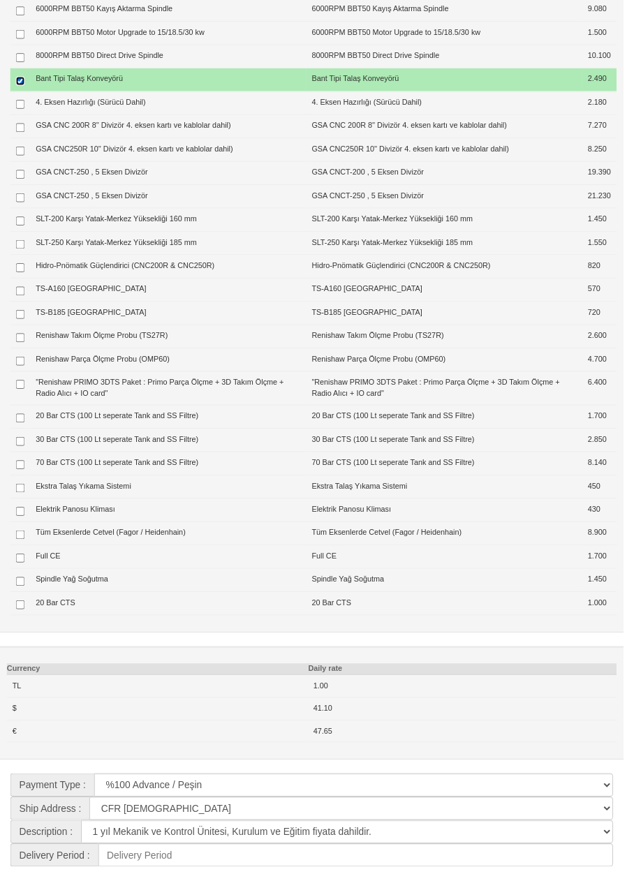
type input "6.440 $"
type input "65.894 $"
type input "65.900 $"
type input "1.603 $"
type input "76.395 €"
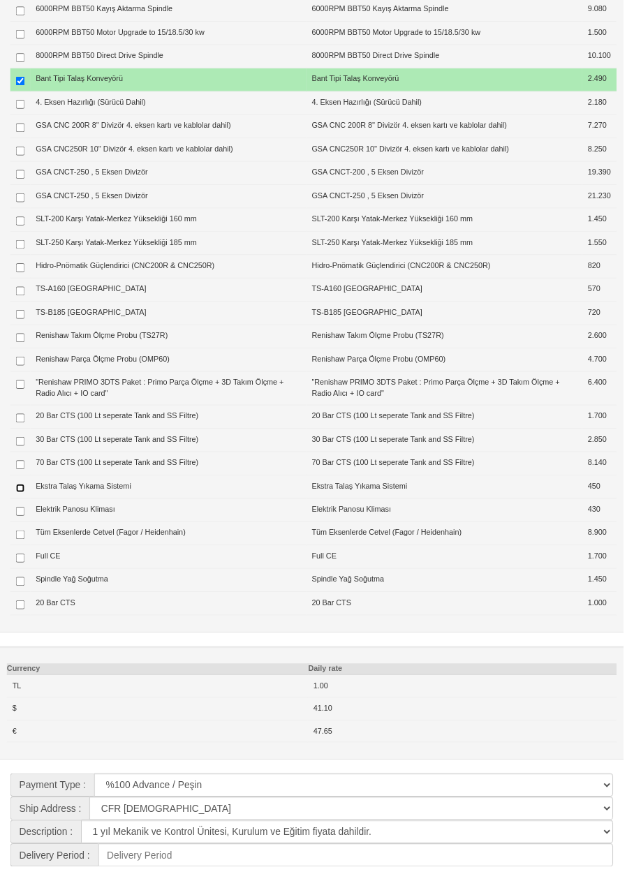
click at [21, 500] on input "checkbox" at bounding box center [20, 495] width 9 height 9
checkbox input "true"
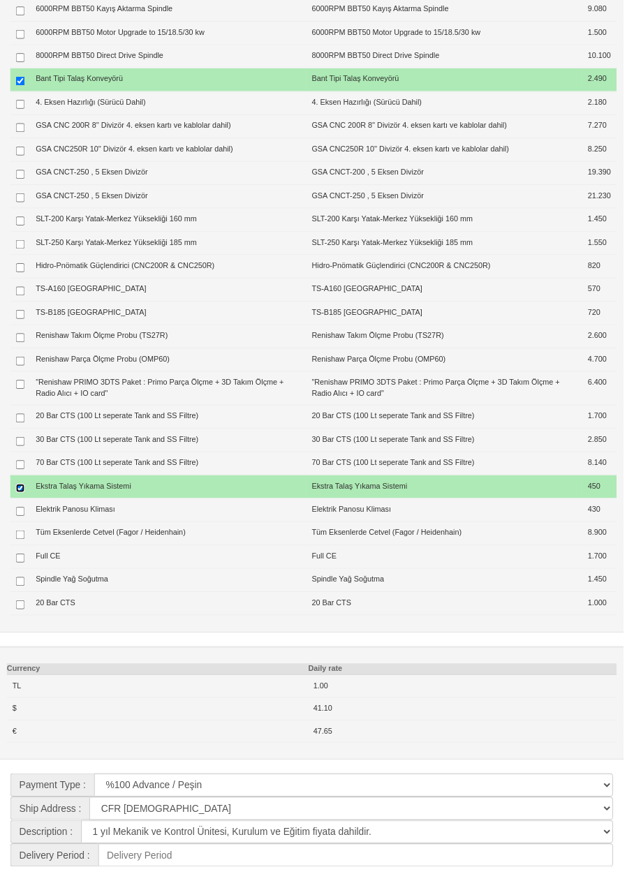
type input "6.890 $"
type input "66.344 $"
type input "66.300 $"
type input "1.614 $"
type input "76.917 €"
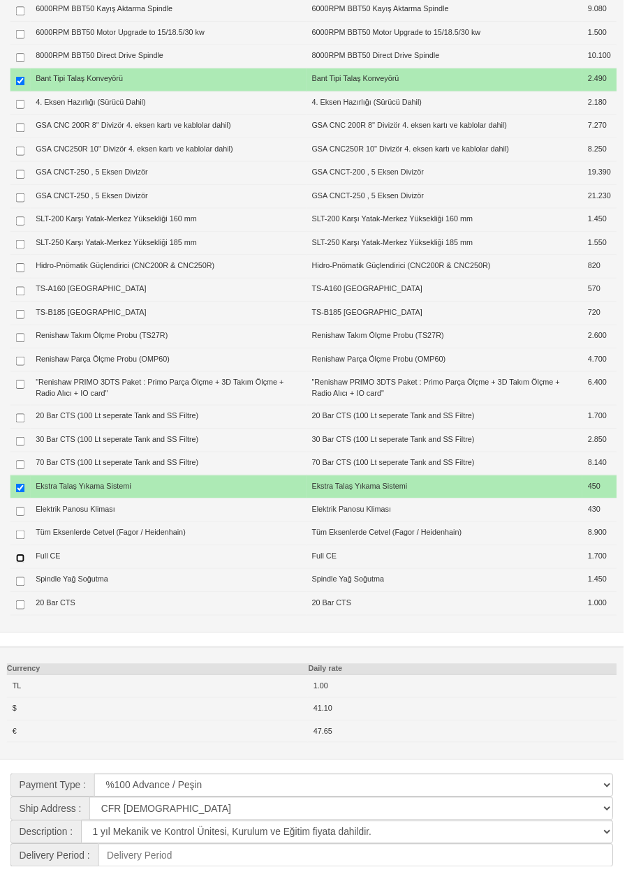
click at [18, 571] on input "checkbox" at bounding box center [20, 566] width 9 height 9
checkbox input "true"
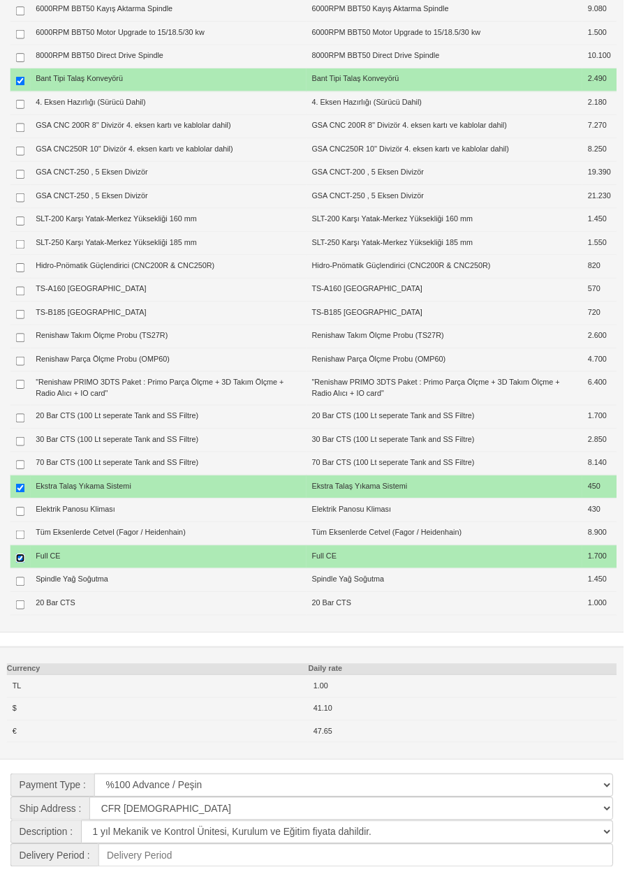
type input "8.590 $"
type input "68.044 $"
type input "68.000 $"
type input "1.656 $"
type input "78.888 €"
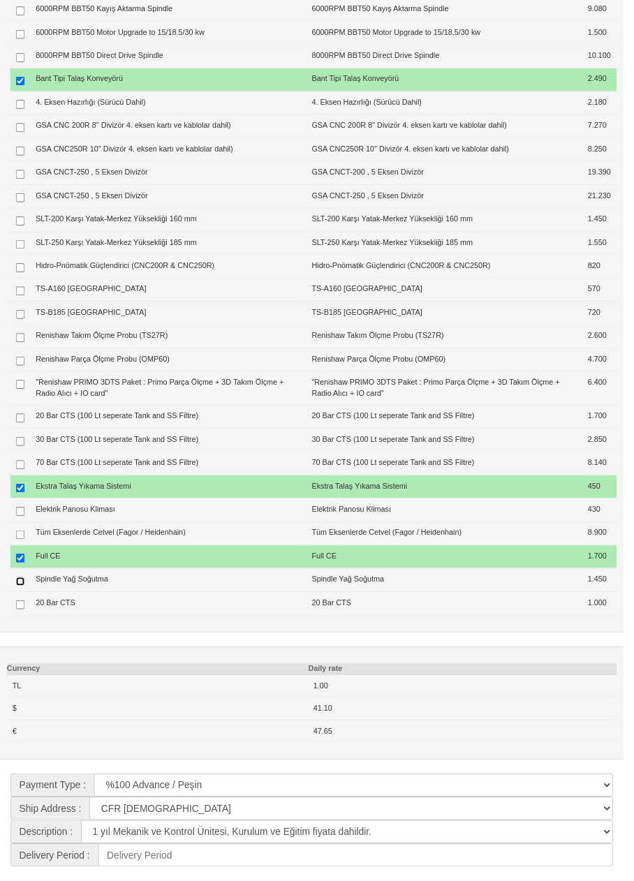
click at [19, 595] on input "checkbox" at bounding box center [20, 590] width 9 height 9
checkbox input "true"
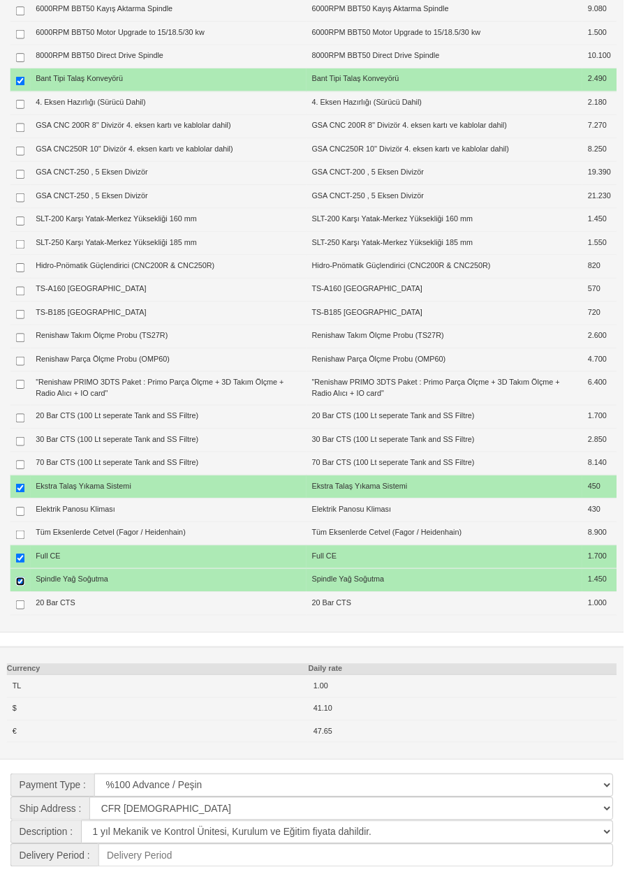
type input "10.040 $"
type input "69.494 $"
type input "69.500 $"
type input "1.691 $"
type input "80.569 €"
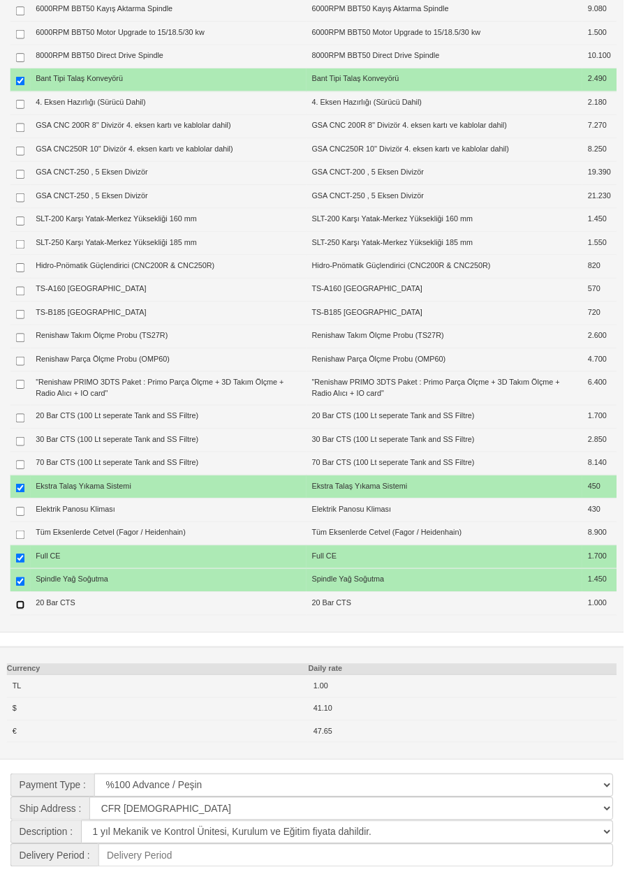
click at [20, 619] on input "checkbox" at bounding box center [20, 614] width 9 height 9
checkbox input "true"
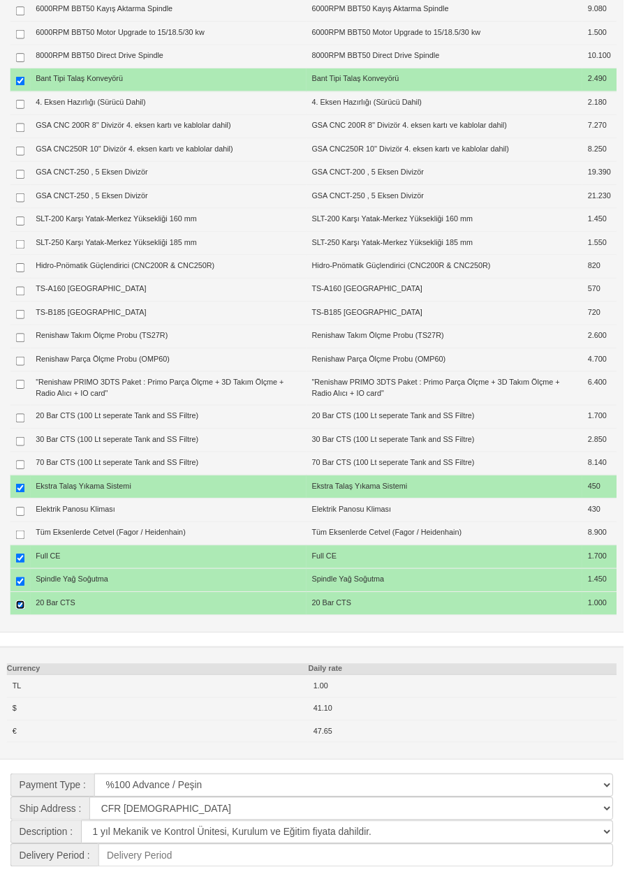
type input "11.040 $"
type input "70.494 $"
type input "70.500 $"
type input "1.715 $"
type input "81.728 €"
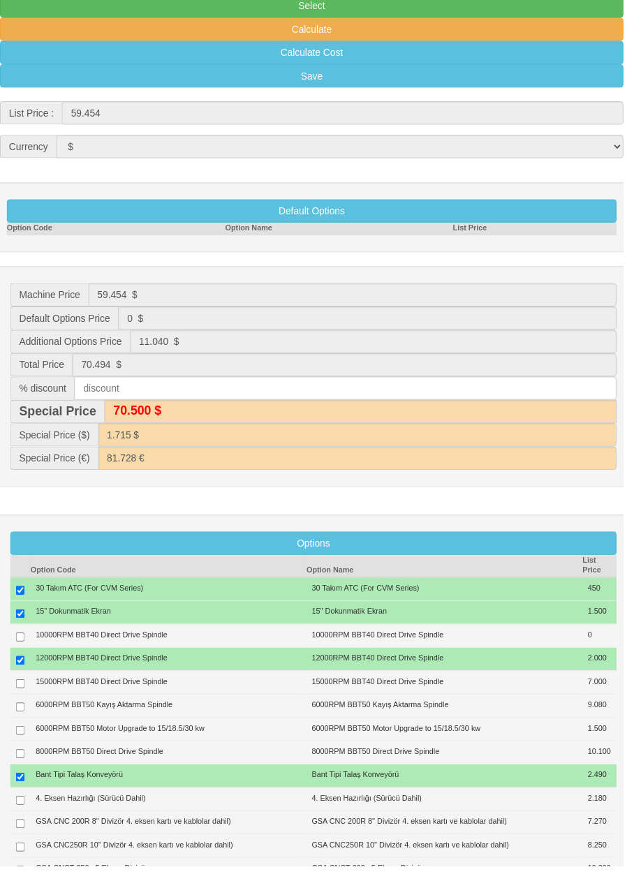
scroll to position [317, 0]
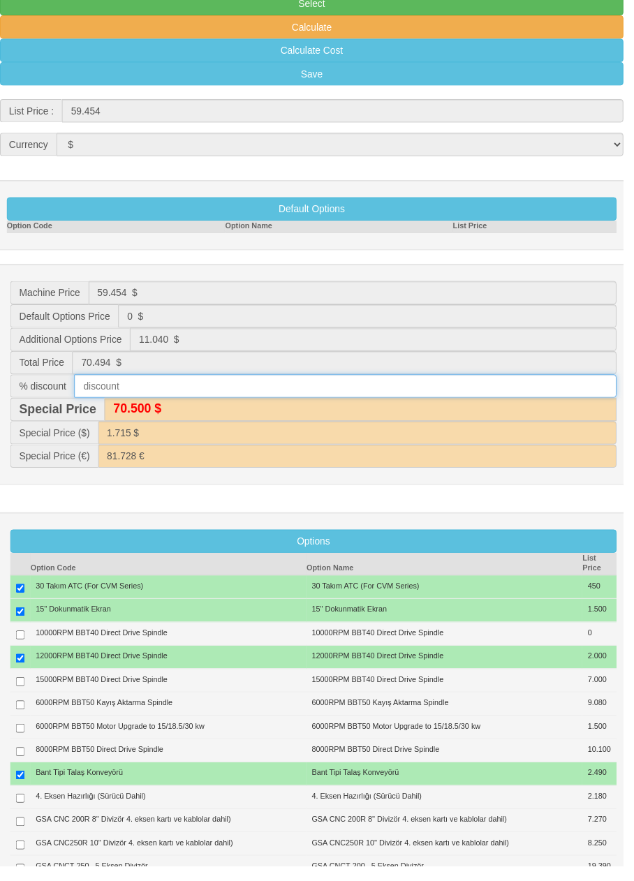
click at [500, 389] on input "text" at bounding box center [350, 392] width 551 height 24
type input "0"
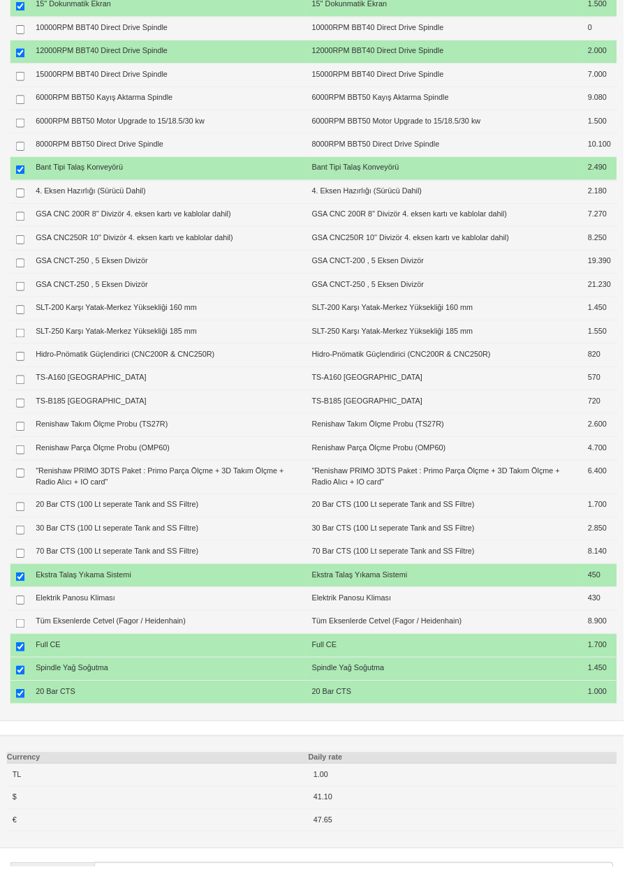
scroll to position [1042, 0]
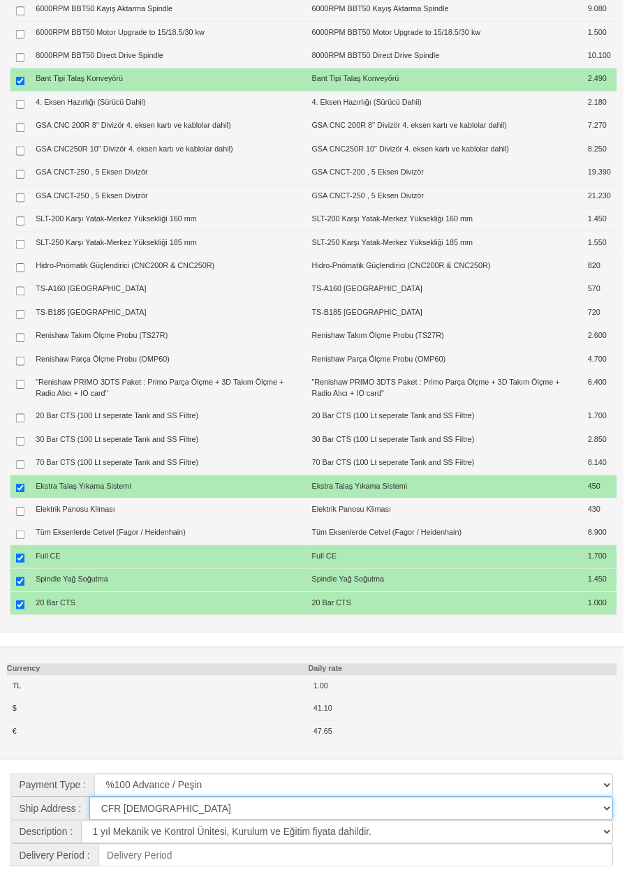
click at [606, 833] on select "CFR İZMİT CIF/İZMİT (Gümrük Vergisi , Nakliye ve KDV Dahil Değildir.) CIF/İSTAN…" at bounding box center [357, 821] width 532 height 24
click at [615, 833] on select "CFR İZMİT CIF/İZMİT (Gümrük Vergisi , Nakliye ve KDV Dahil Değildir.) CIF/İSTAN…" at bounding box center [357, 821] width 532 height 24
select select "3"
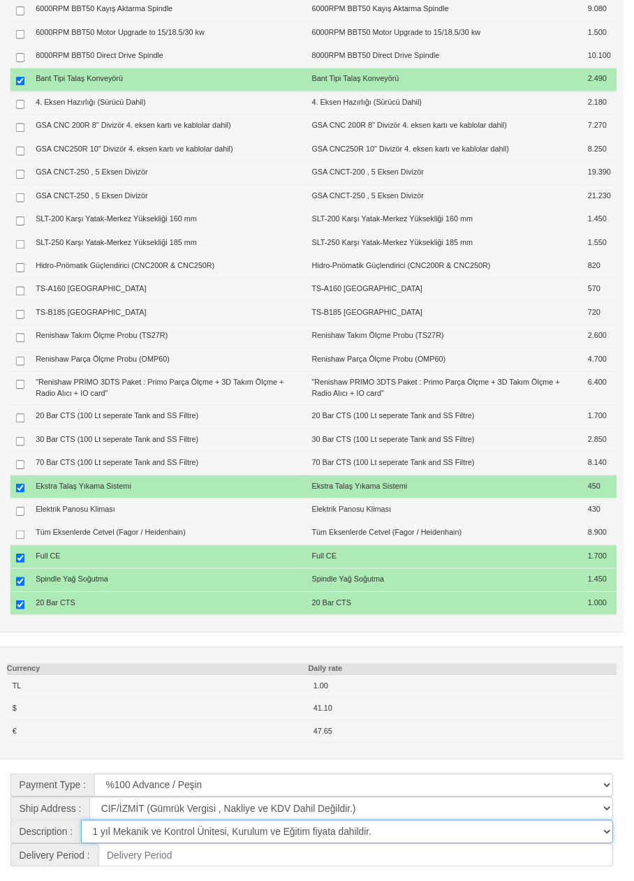
click at [612, 857] on select "**********" at bounding box center [352, 845] width 541 height 24
click at [555, 687] on div "Currency Daily rate TL 1.00 $ 41.10 € 47.65" at bounding box center [317, 715] width 654 height 116
click at [604, 857] on select "**********" at bounding box center [352, 845] width 541 height 24
select select "4"
click at [582, 878] on input at bounding box center [361, 869] width 523 height 24
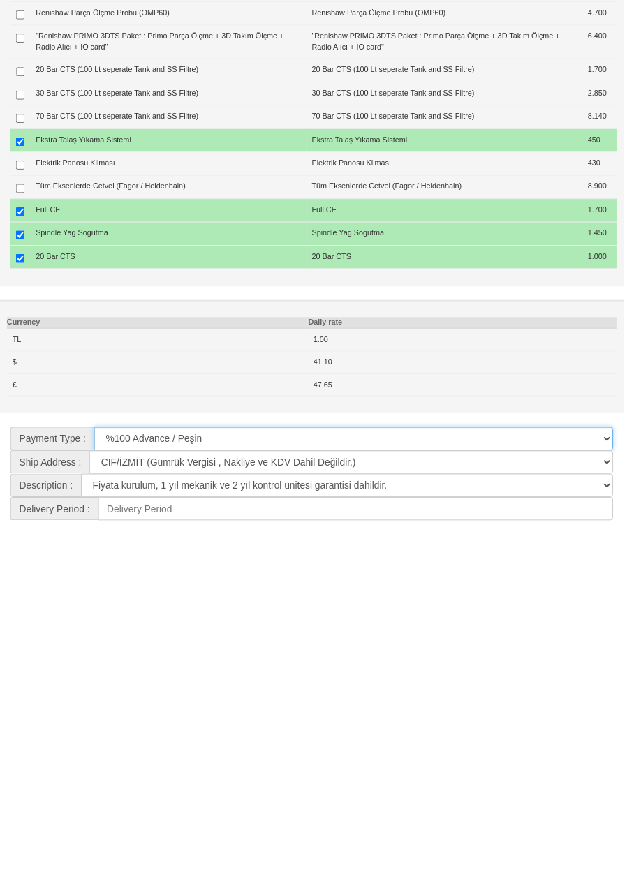
click at [607, 809] on select "%100 Advance / Peşin Vesaik Mukabili Gayrikabulurücu Akreditif Leasing ile %20 …" at bounding box center [359, 798] width 527 height 24
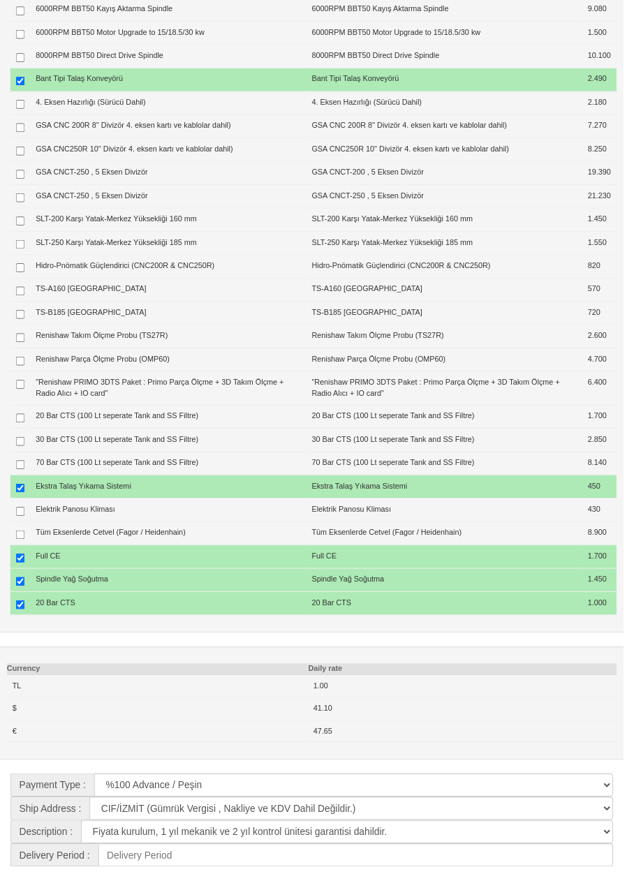
click at [583, 731] on td "41.10" at bounding box center [470, 719] width 314 height 23
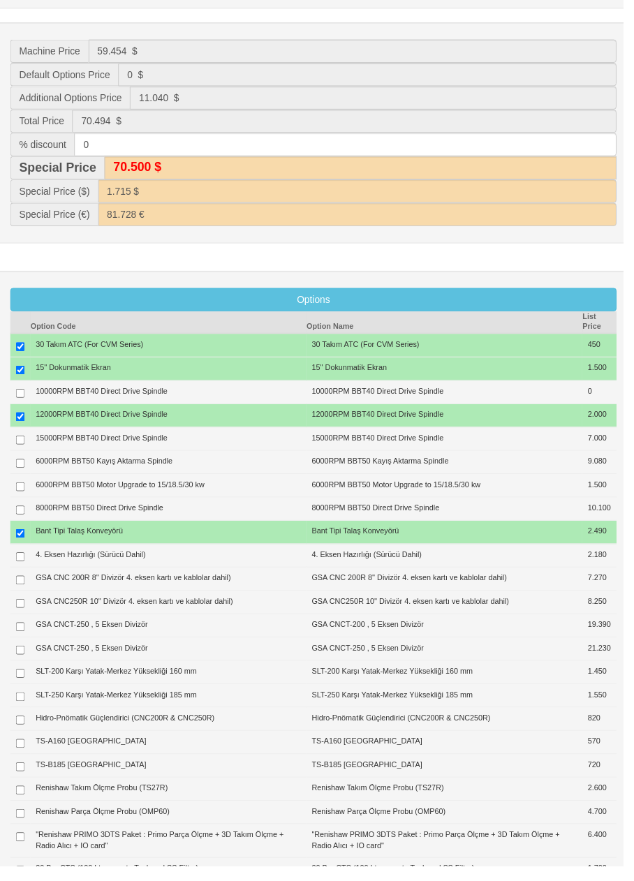
scroll to position [0, 0]
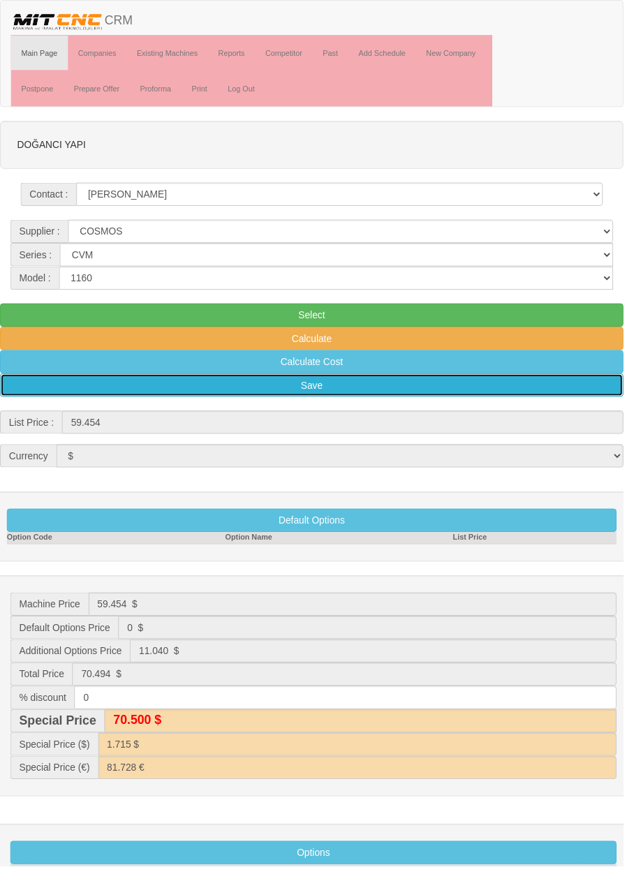
click at [338, 393] on button "Save" at bounding box center [317, 392] width 634 height 24
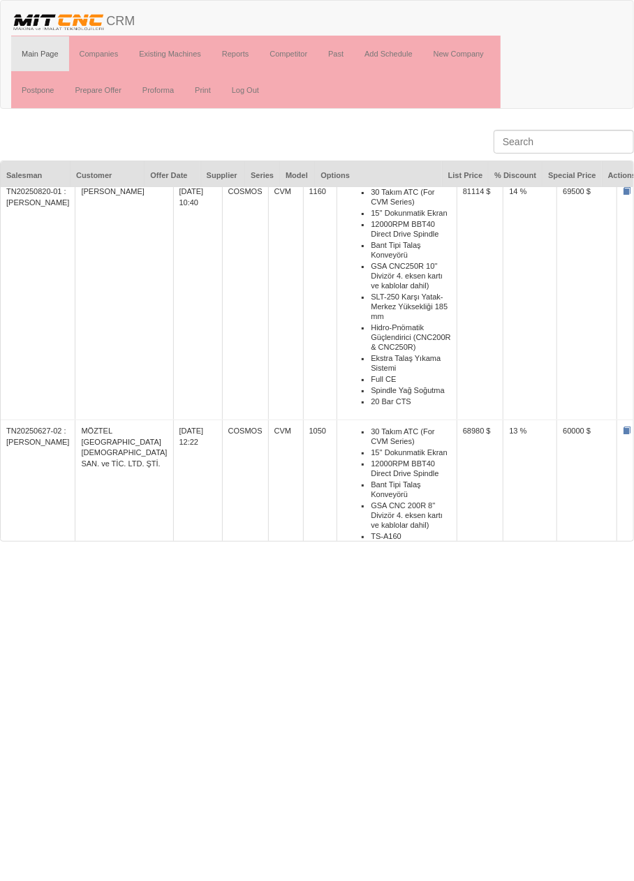
scroll to position [9, 0]
click at [403, 308] on li "SLT-250 Karşı Yatak-Merkez Yüksekliği 185 mm" at bounding box center [410, 304] width 80 height 31
click at [409, 345] on li "Hidro-Pnömatik Güçlendirici (CNC200R & CNC250R)" at bounding box center [410, 335] width 80 height 31
click at [406, 352] on li "Ekstra Talaş Yıkama Sistemi" at bounding box center [410, 360] width 80 height 21
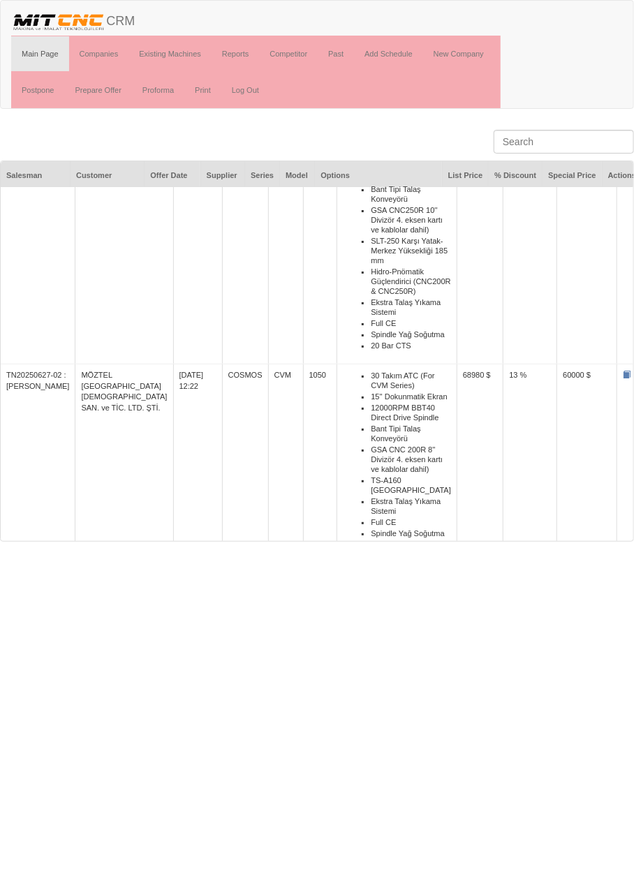
scroll to position [61, 0]
click at [622, 374] on span at bounding box center [626, 376] width 8 height 8
click at [622, 373] on span at bounding box center [626, 376] width 8 height 8
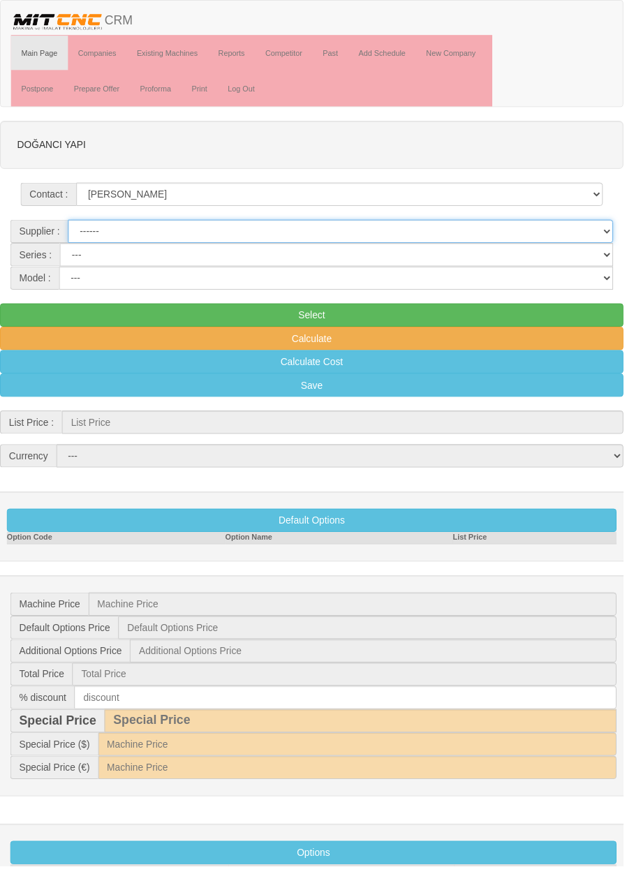
click at [447, 230] on select "------ PEAKART COSMOS GFIR DUOBEI BQ DK" at bounding box center [346, 235] width 554 height 24
select select "5"
click at [331, 257] on select "MT G TX TF GANTRY AUTOMATION TS MD MYT" at bounding box center [342, 259] width 562 height 24
select select "23"
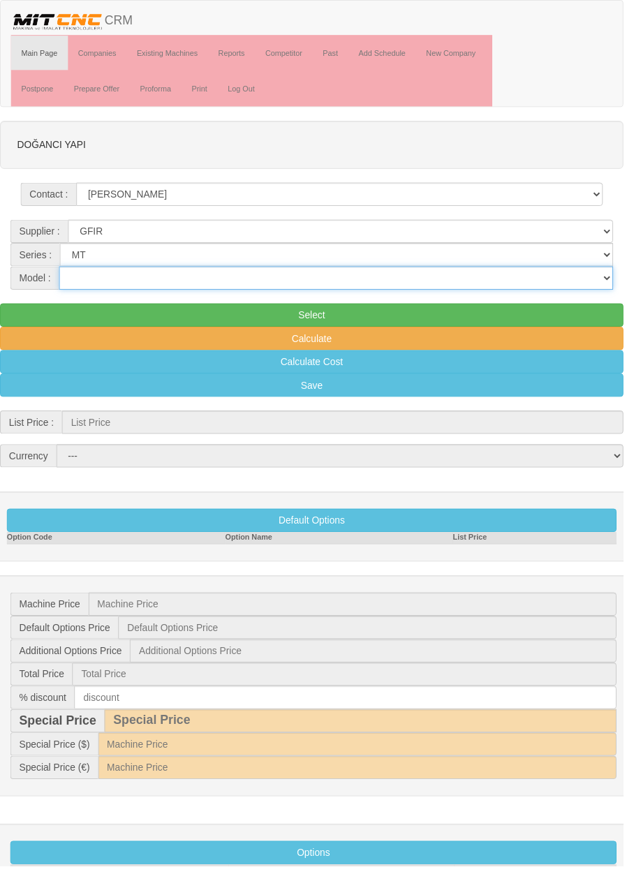
click at [321, 281] on select "10-1300 10-500 10-500C 10-800 10-800C 4530 6-200 8 Plus 8 PlusC 8-300 8-300C 8-…" at bounding box center [341, 283] width 563 height 24
select select "315"
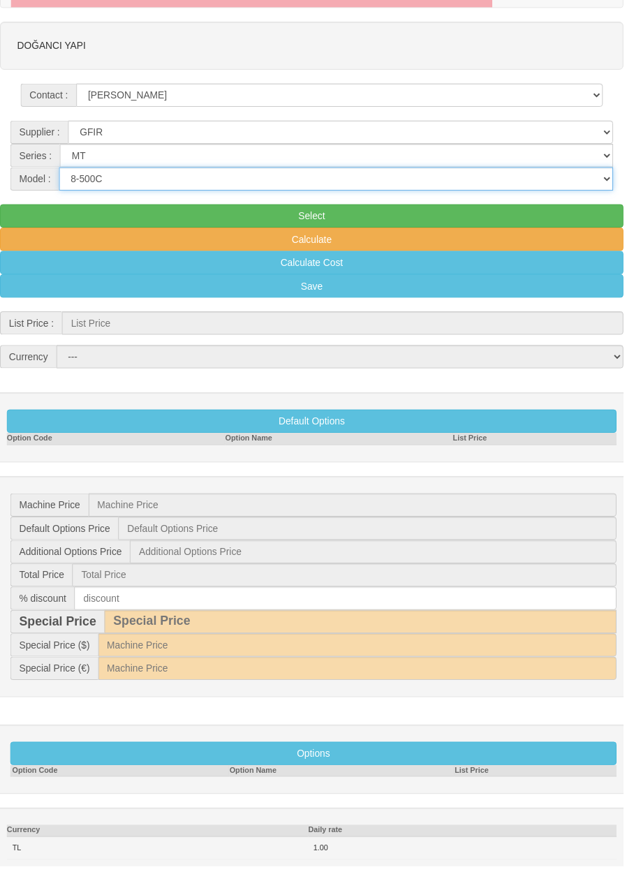
scroll to position [91, 0]
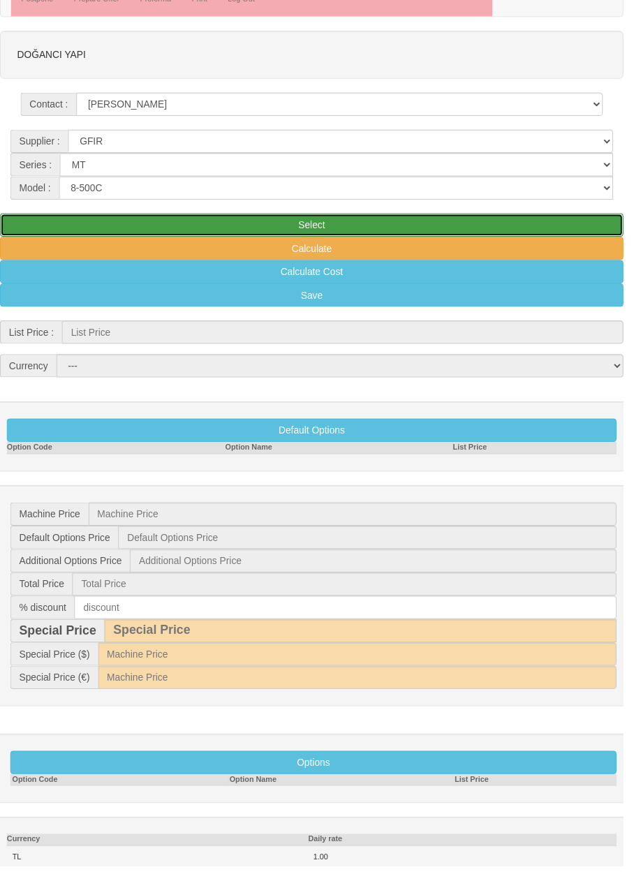
click at [428, 229] on button "Select" at bounding box center [317, 229] width 634 height 24
type input "53.000"
select select "2"
type input "53.000 $"
type input "0 $"
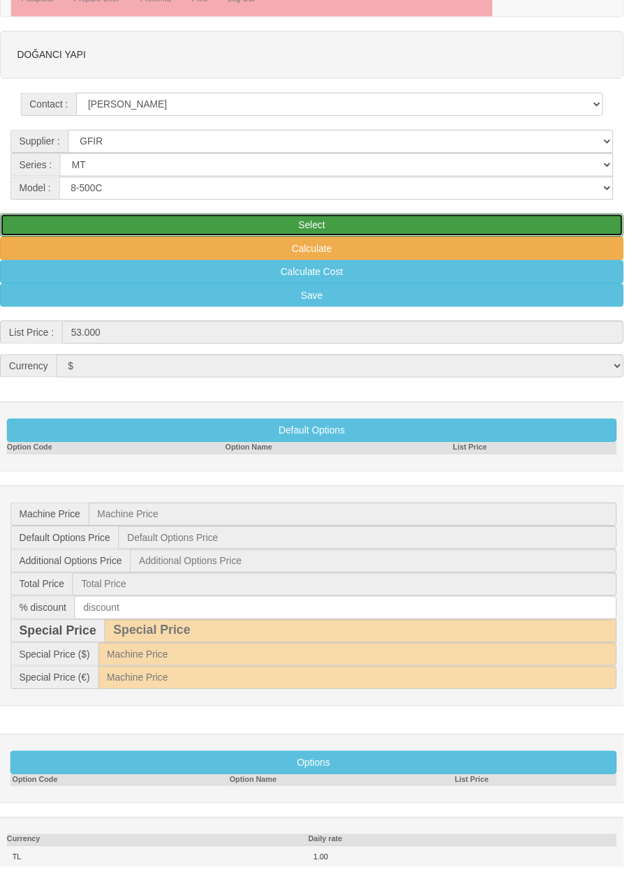
type input "0 $"
type input "53.000 $"
type input "1.290 $"
type input "61.446 €"
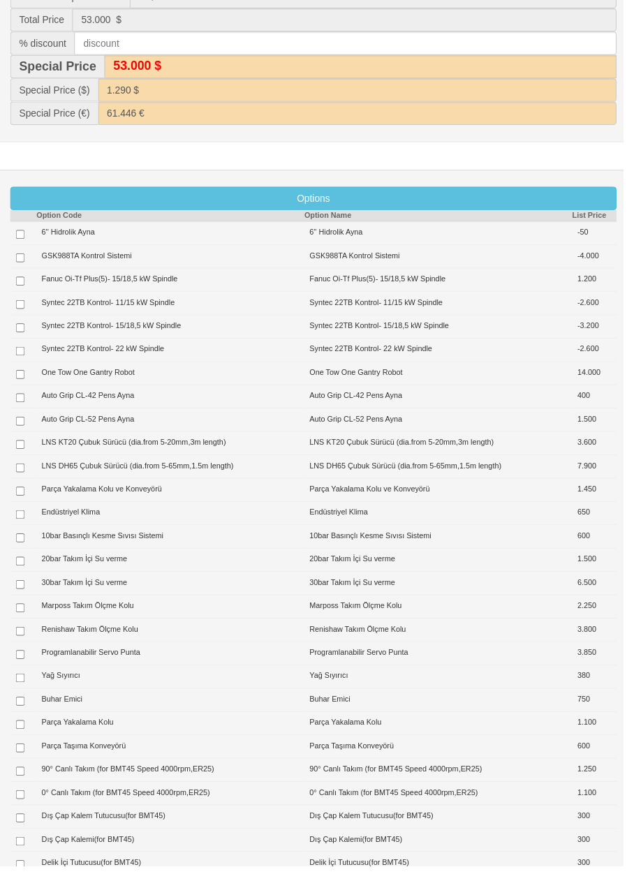
scroll to position [665, 0]
click at [21, 285] on input "checkbox" at bounding box center [20, 285] width 9 height 9
checkbox input "true"
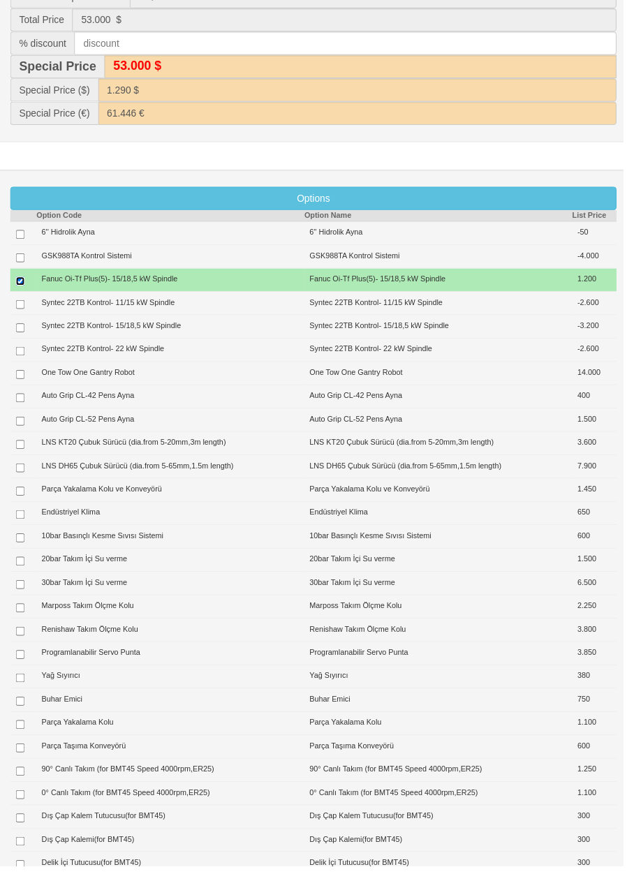
type input "1.200 $"
type input "54.200 $"
type input "1.319 $"
type input "62.838 €"
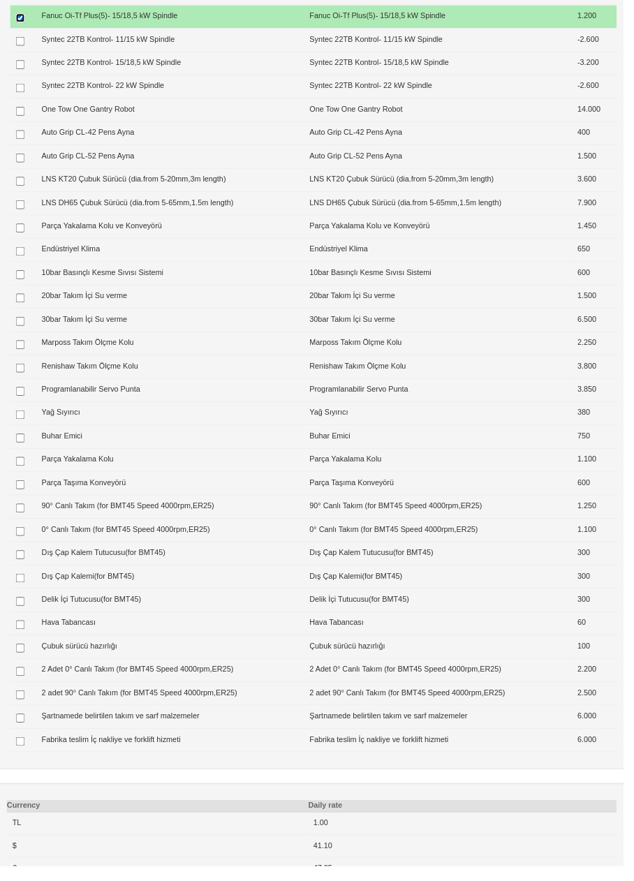
scroll to position [933, 0]
click at [19, 283] on input "checkbox" at bounding box center [20, 278] width 9 height 9
checkbox input "true"
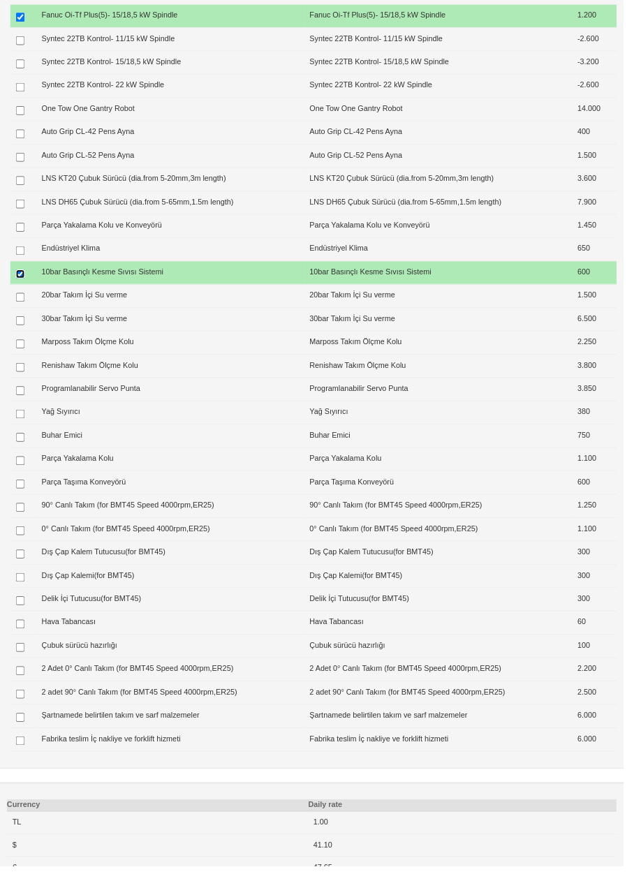
type input "1.800 $"
type input "54.800 $"
type input "1.333 $"
type input "63.533 €"
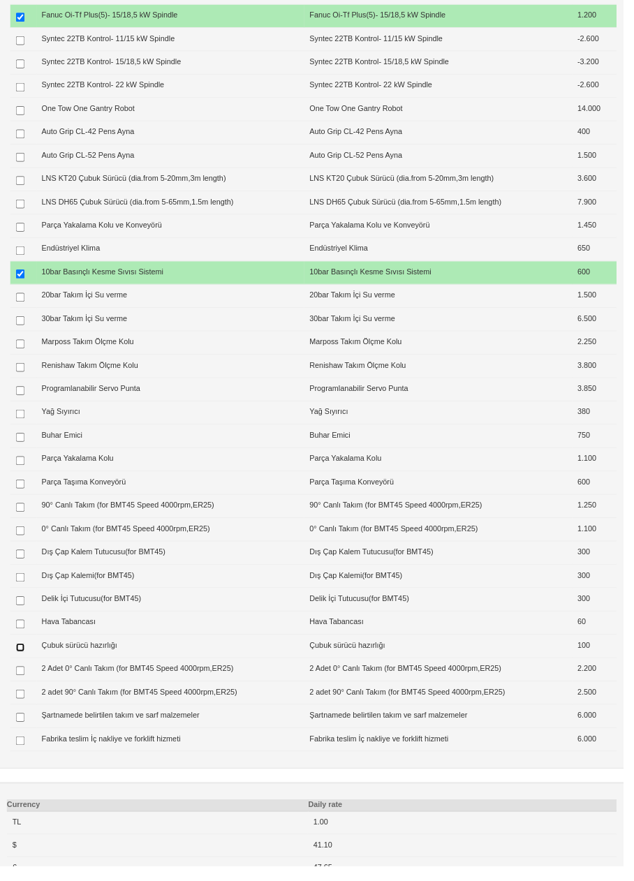
click at [20, 663] on input "checkbox" at bounding box center [20, 658] width 9 height 9
checkbox input "true"
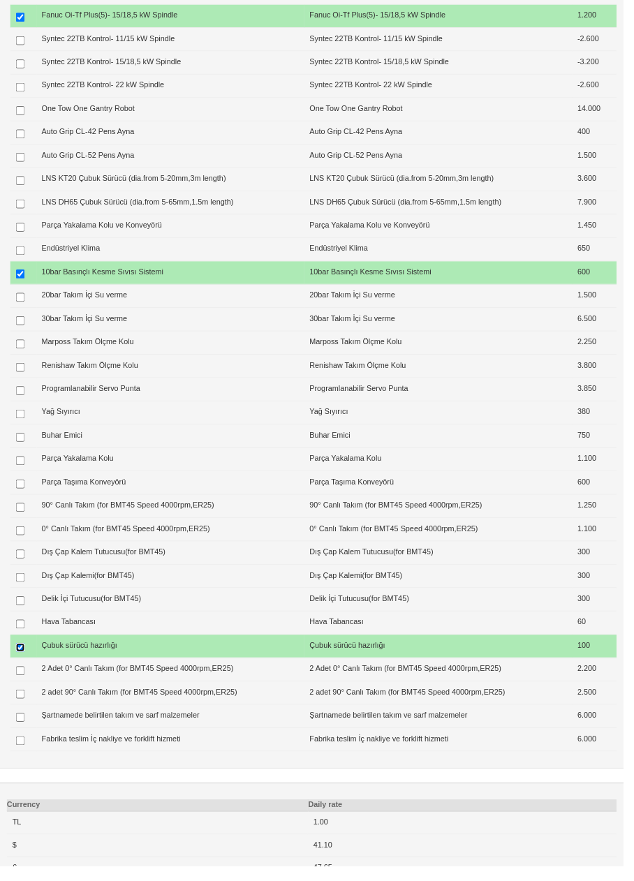
type input "1.900 $"
type input "54.900 $"
type input "1.336 $"
type input "63.649 €"
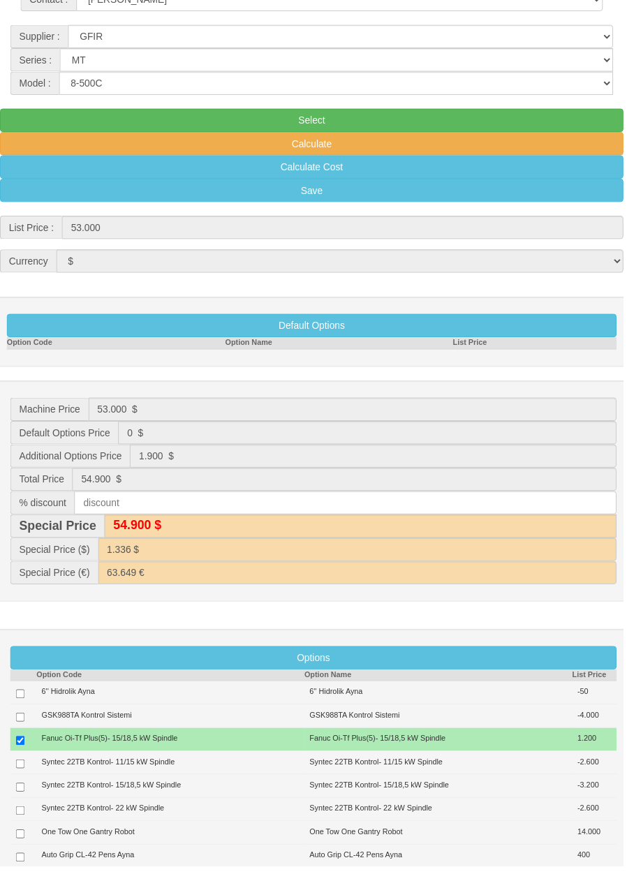
scroll to position [0, 0]
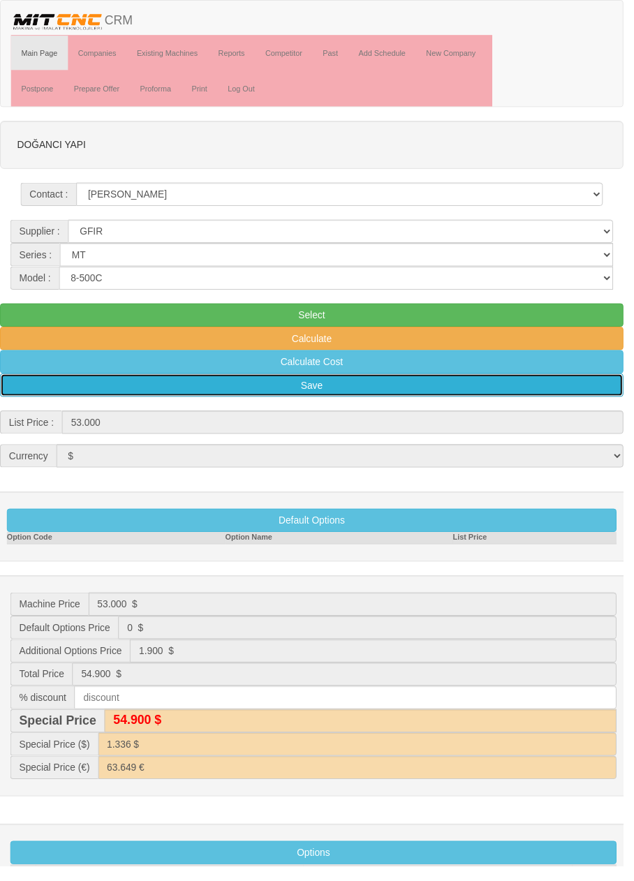
click at [377, 387] on button "Save" at bounding box center [317, 392] width 634 height 24
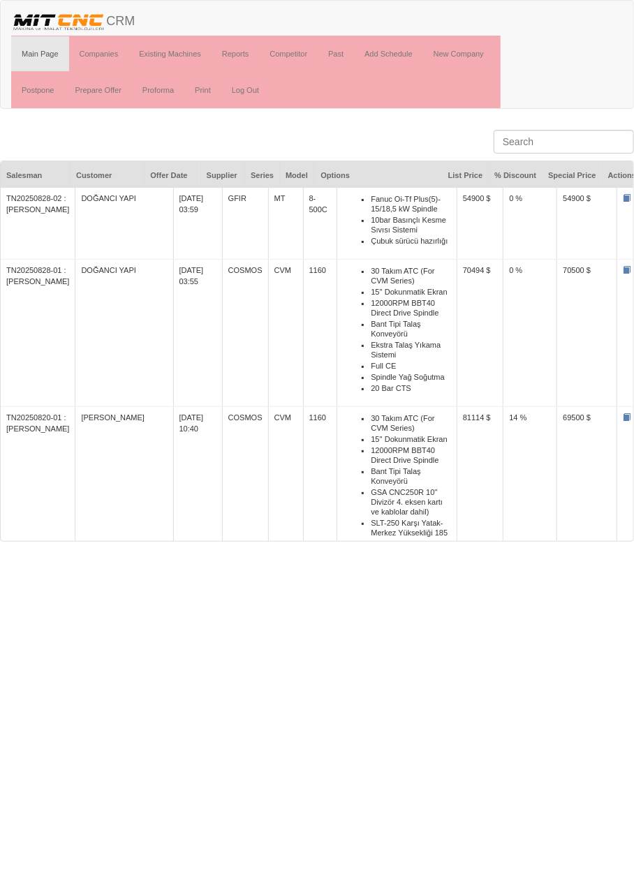
click at [410, 220] on li "10bar Basınçlı Kesme Sıvısı Sistemi" at bounding box center [410, 224] width 80 height 21
click at [370, 231] on li "10bar Basınçlı Kesme Sıvısı Sistemi" at bounding box center [410, 224] width 80 height 21
click at [370, 230] on li "10bar Basınçlı Kesme Sıvısı Sistemi" at bounding box center [410, 224] width 80 height 21
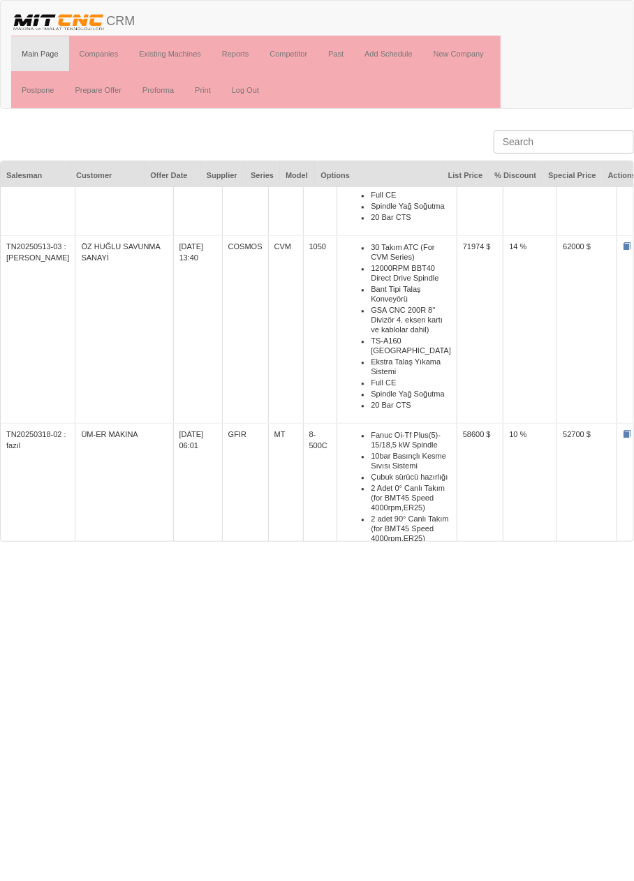
scroll to position [1188, 0]
